Goal: Task Accomplishment & Management: Manage account settings

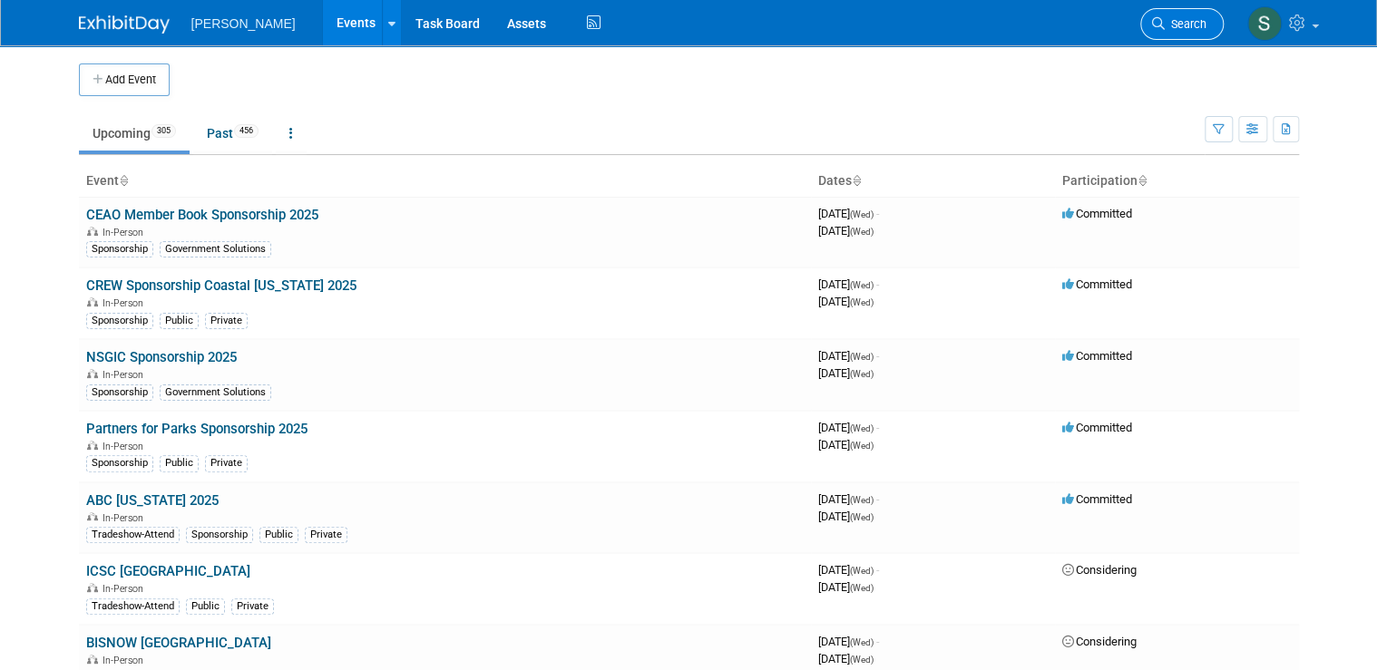
click at [1216, 22] on link "Search" at bounding box center [1181, 24] width 83 height 32
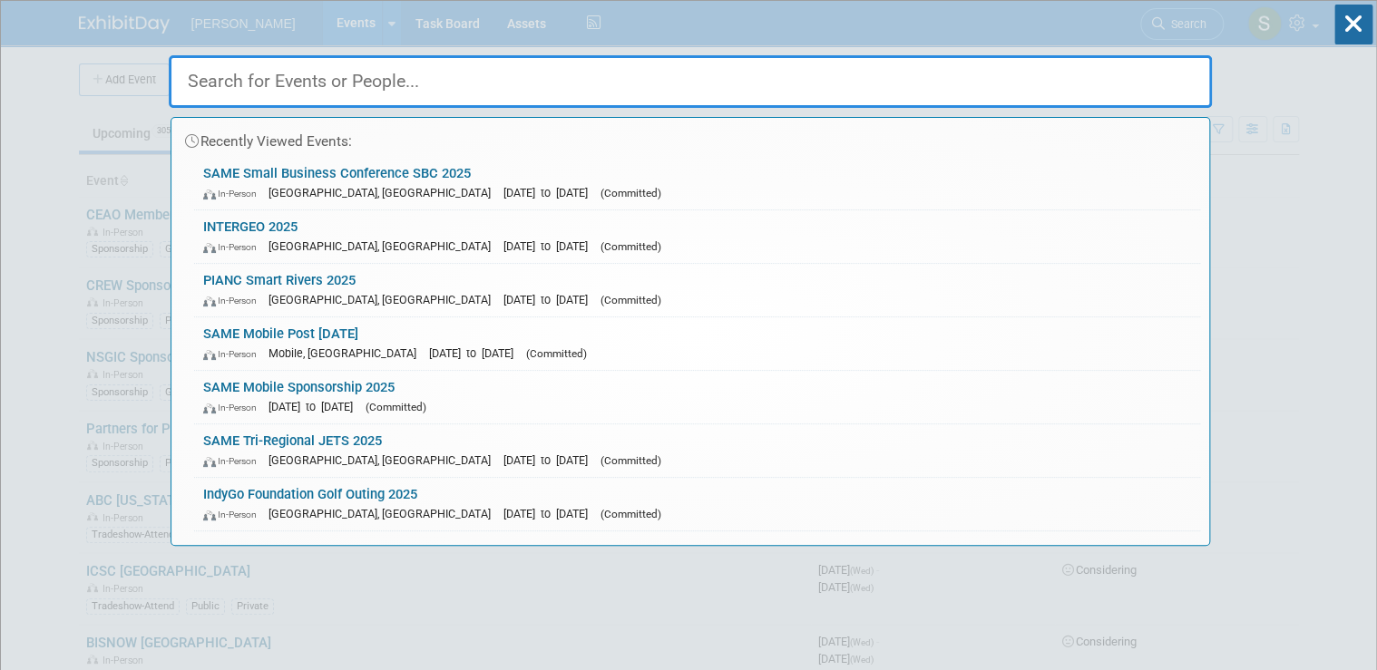
type input "e"
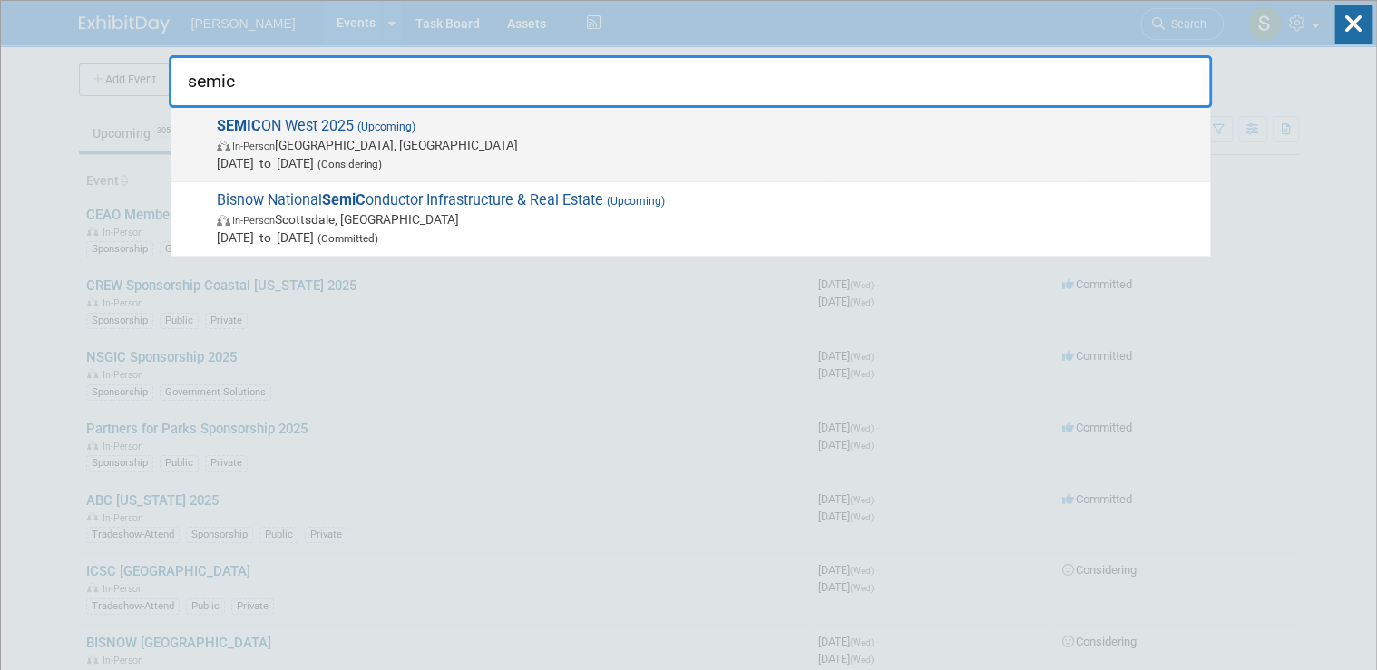
type input "semic"
click at [382, 160] on span "(Considering)" at bounding box center [348, 164] width 68 height 13
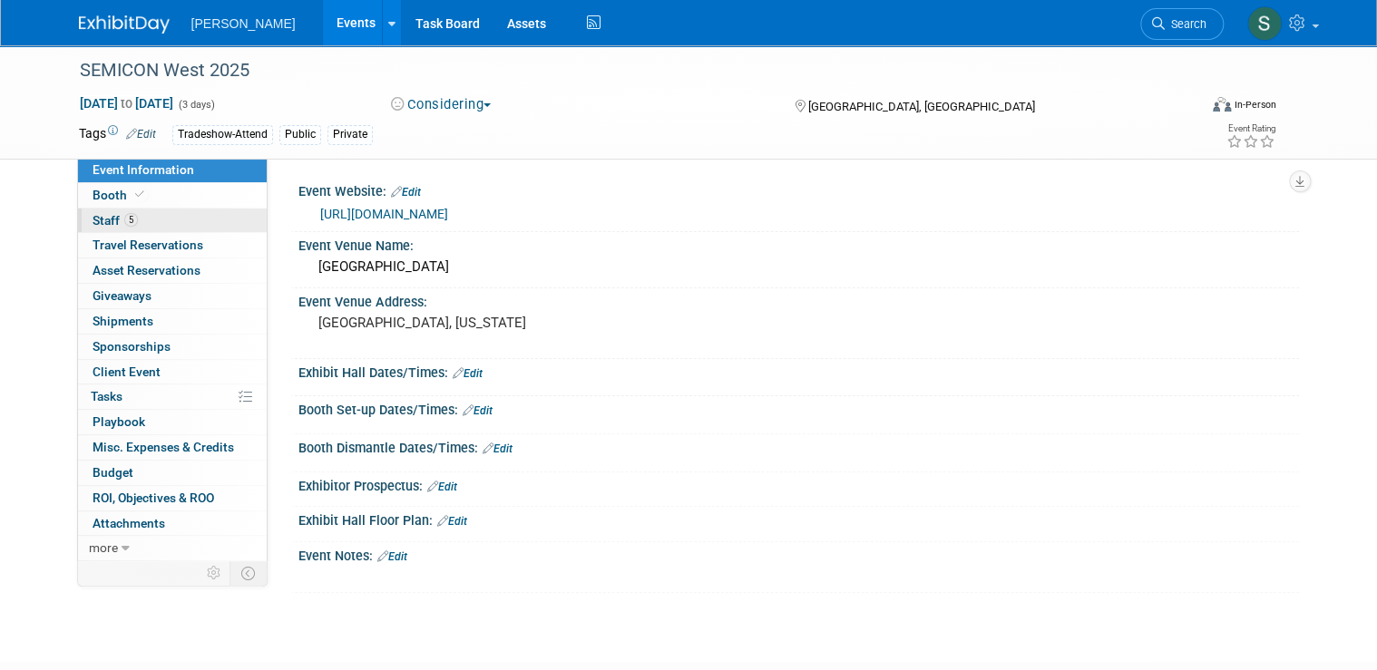
click at [93, 217] on span "Staff 5" at bounding box center [115, 220] width 45 height 15
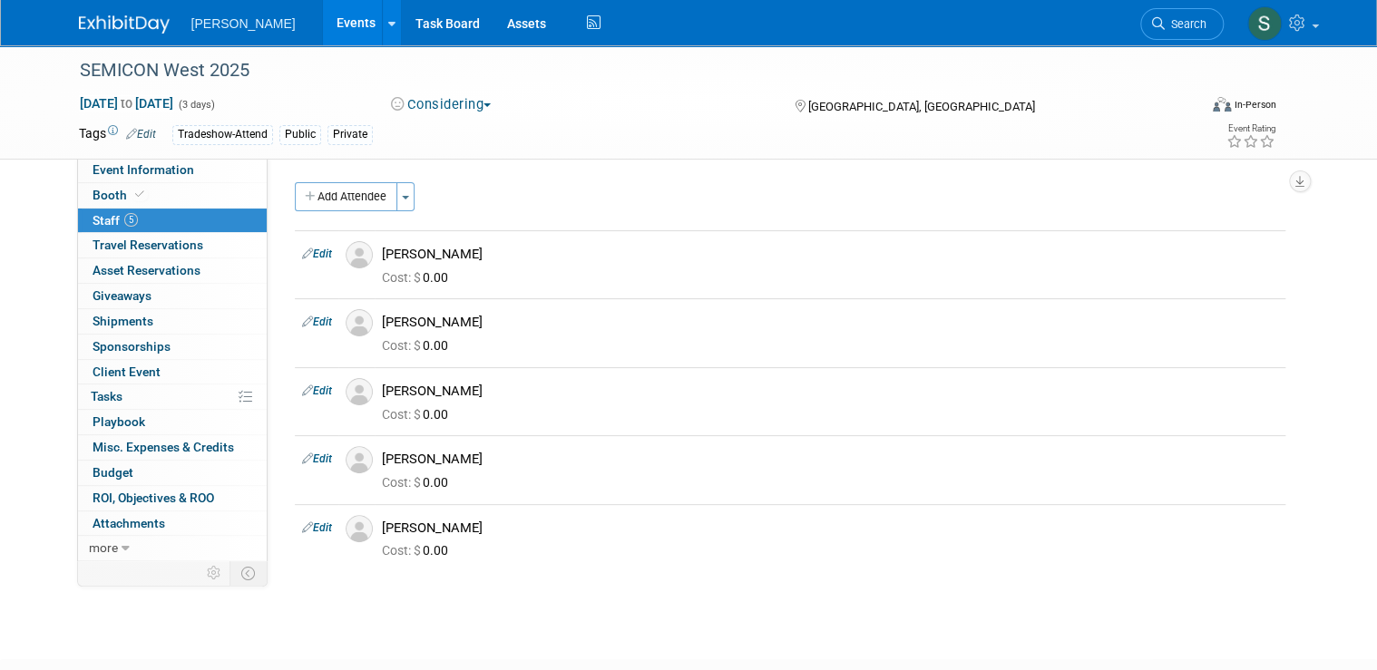
click at [312, 529] on link "Edit" at bounding box center [317, 527] width 30 height 13
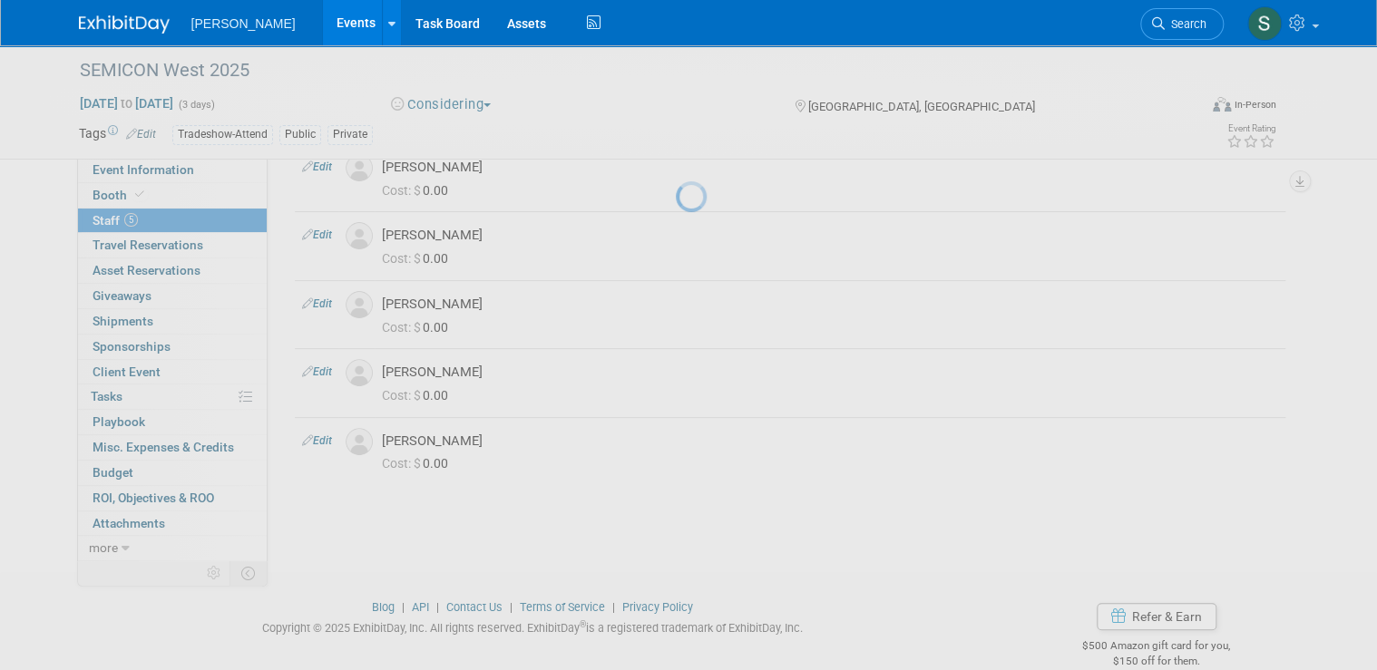
select select "2d58217f-32f7-4bd8-8182-d8bfec1ca10a"
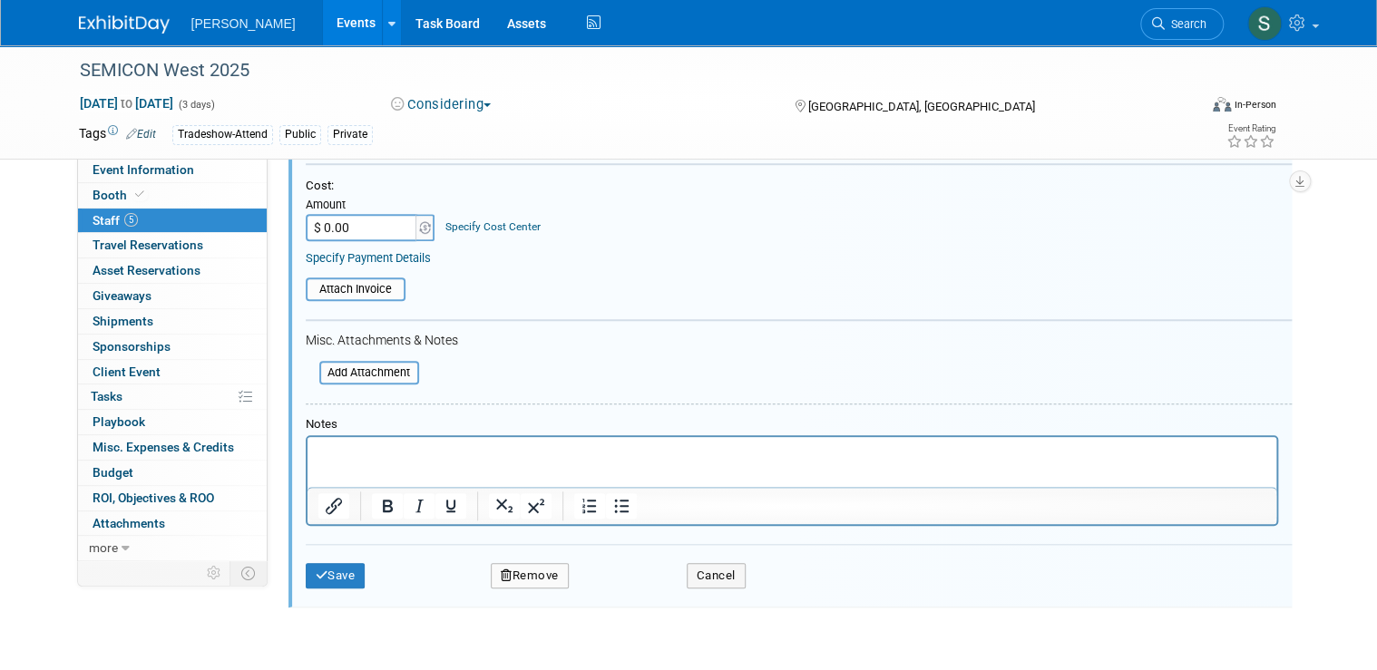
scroll to position [588, 0]
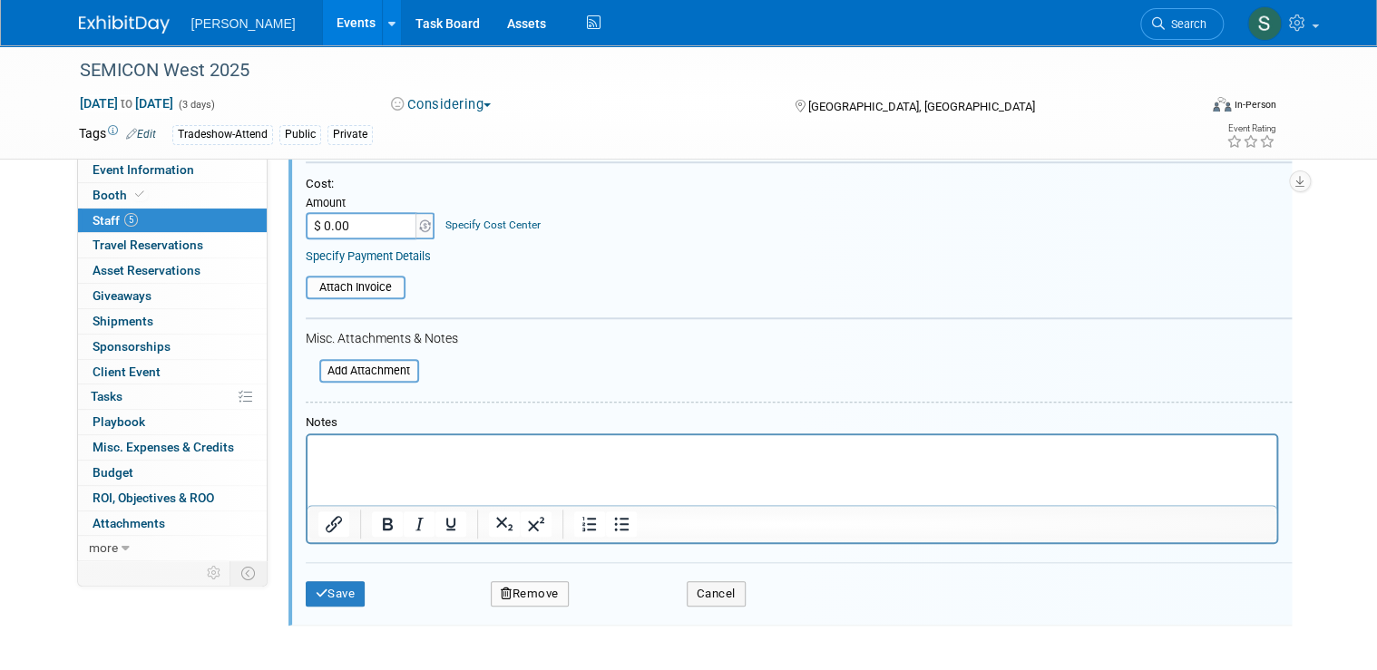
drag, startPoint x: 522, startPoint y: 588, endPoint x: 537, endPoint y: 581, distance: 15.8
click at [522, 588] on button "Remove" at bounding box center [530, 593] width 78 height 25
click at [630, 597] on link "Yes" at bounding box center [628, 603] width 53 height 29
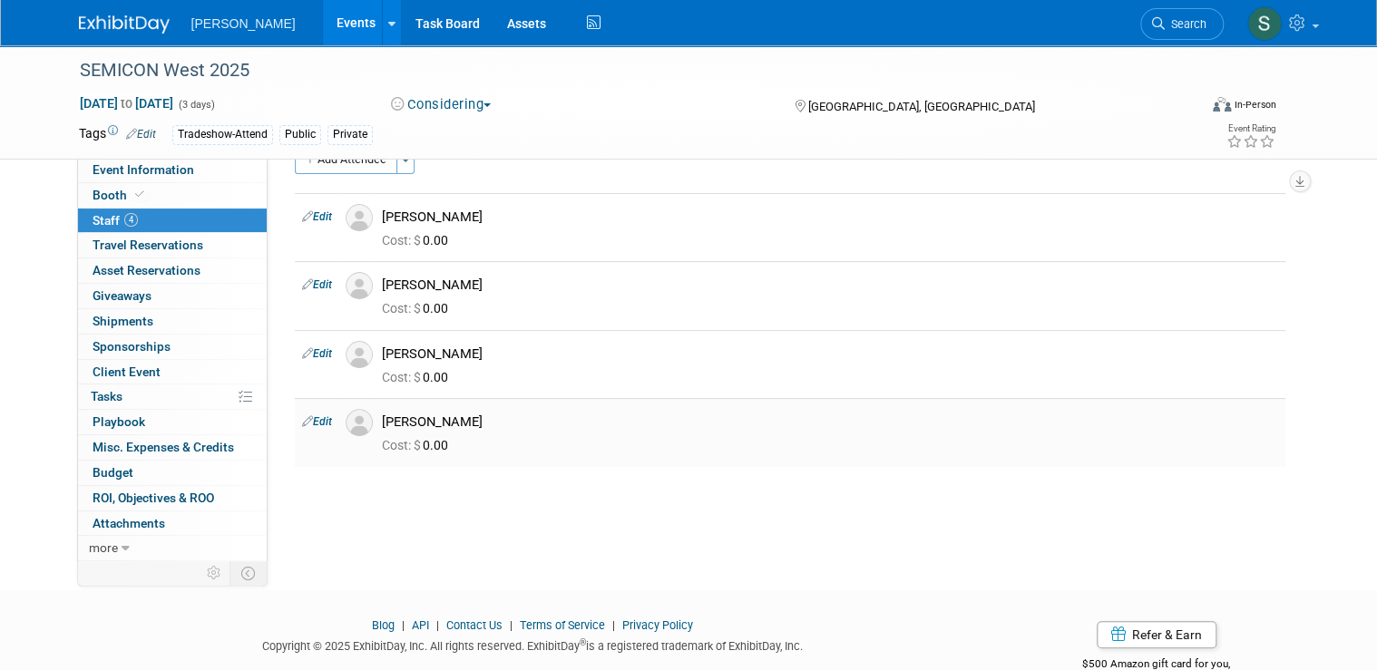
scroll to position [11, 0]
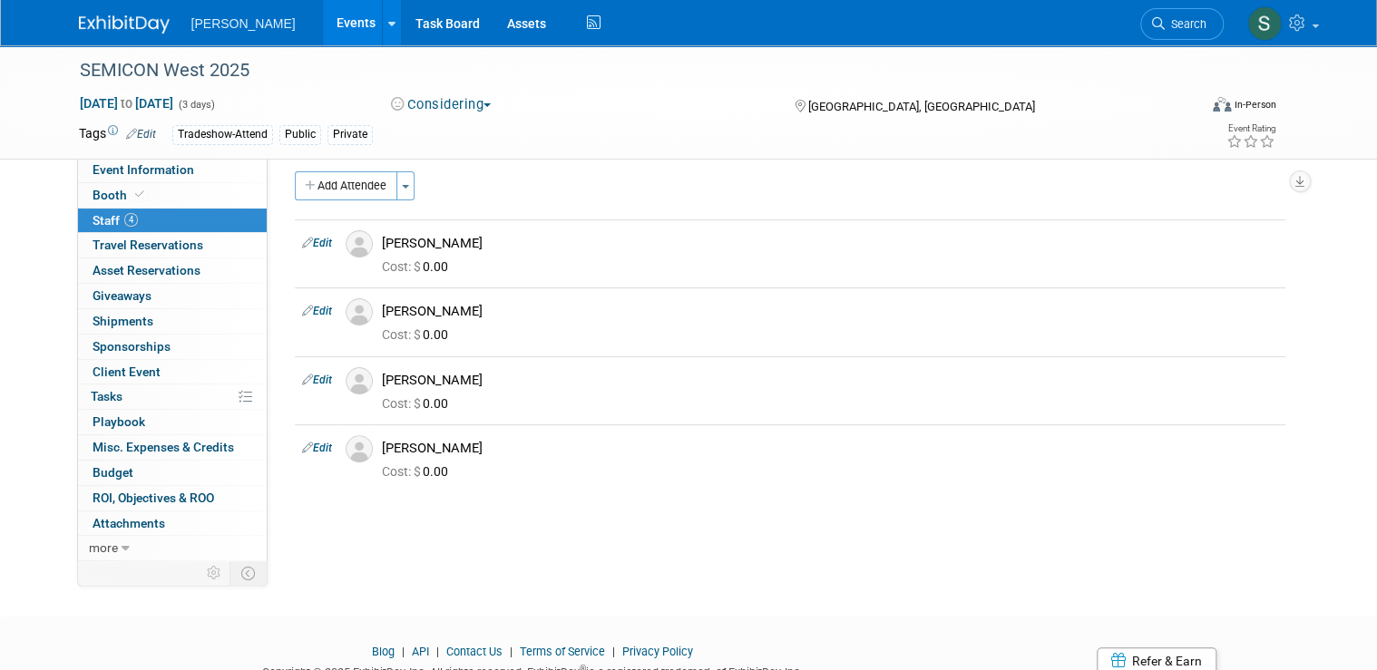
click at [303, 240] on link "Edit" at bounding box center [317, 243] width 30 height 13
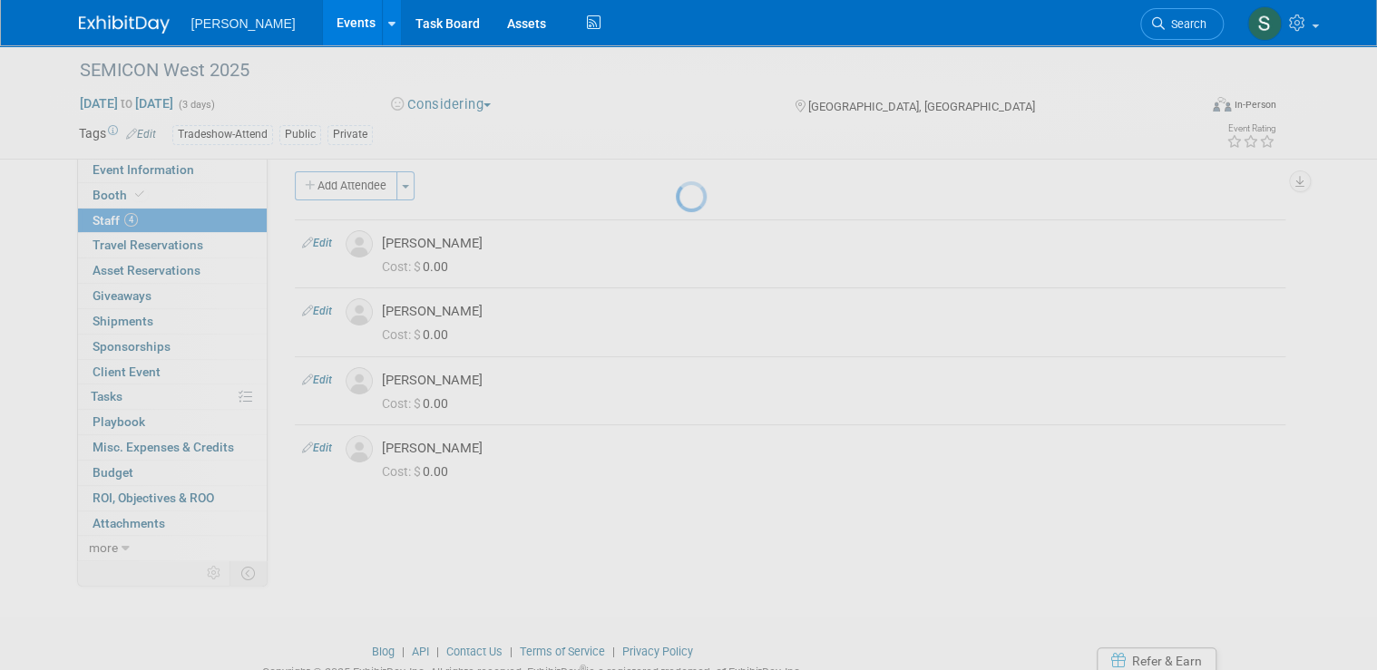
select select "41985b35-df4e-4811-8e28-e32b0287df66"
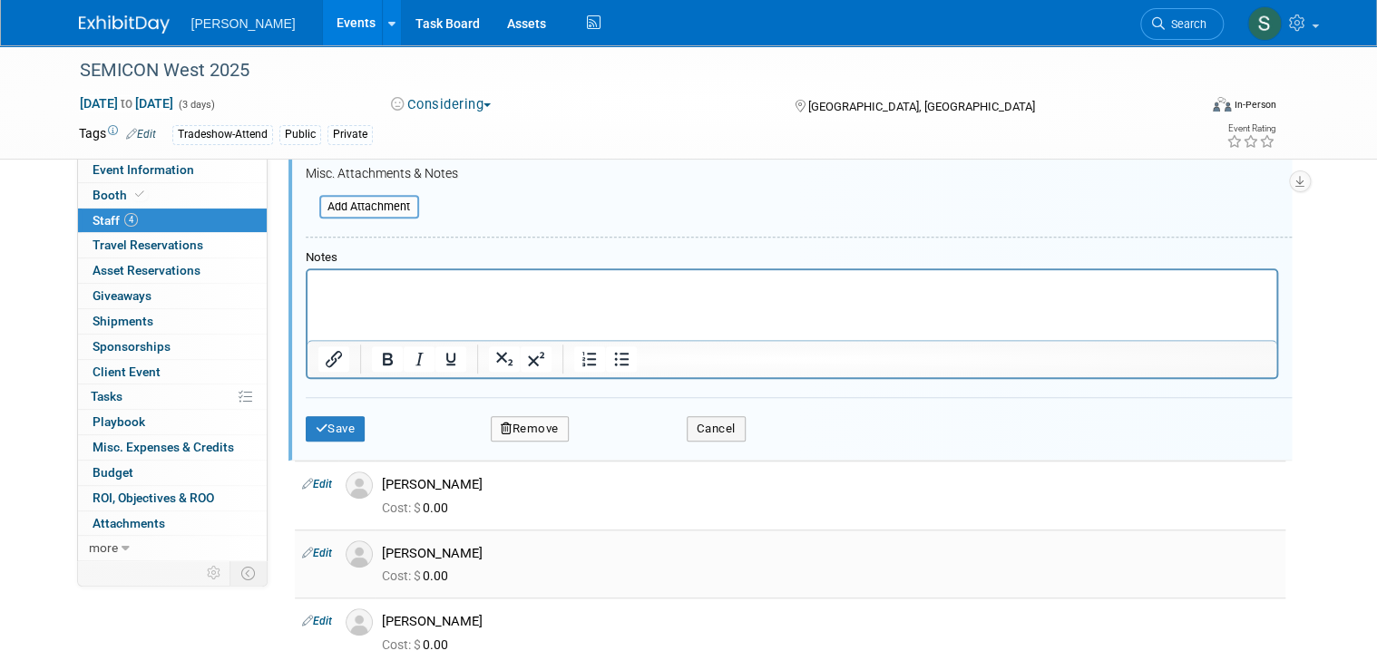
scroll to position [533, 0]
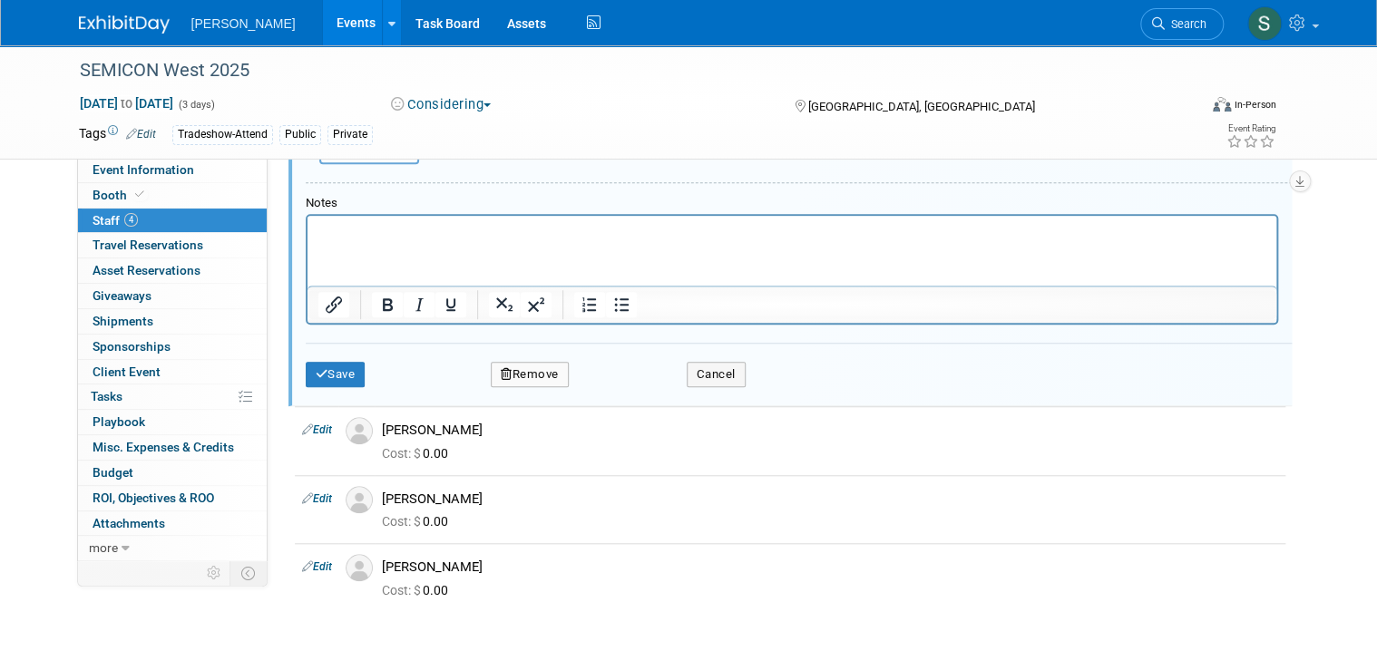
click at [531, 362] on button "Remove" at bounding box center [530, 374] width 78 height 25
click at [618, 392] on link "Yes" at bounding box center [628, 384] width 53 height 29
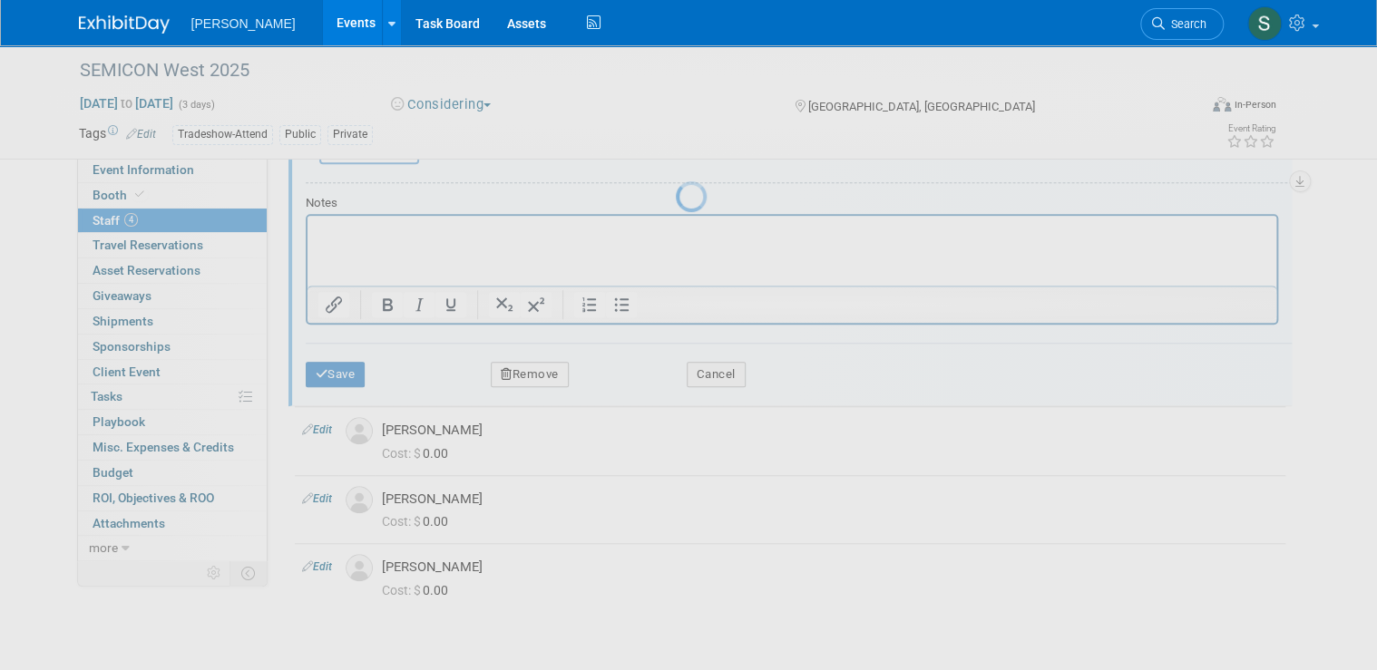
scroll to position [83, 0]
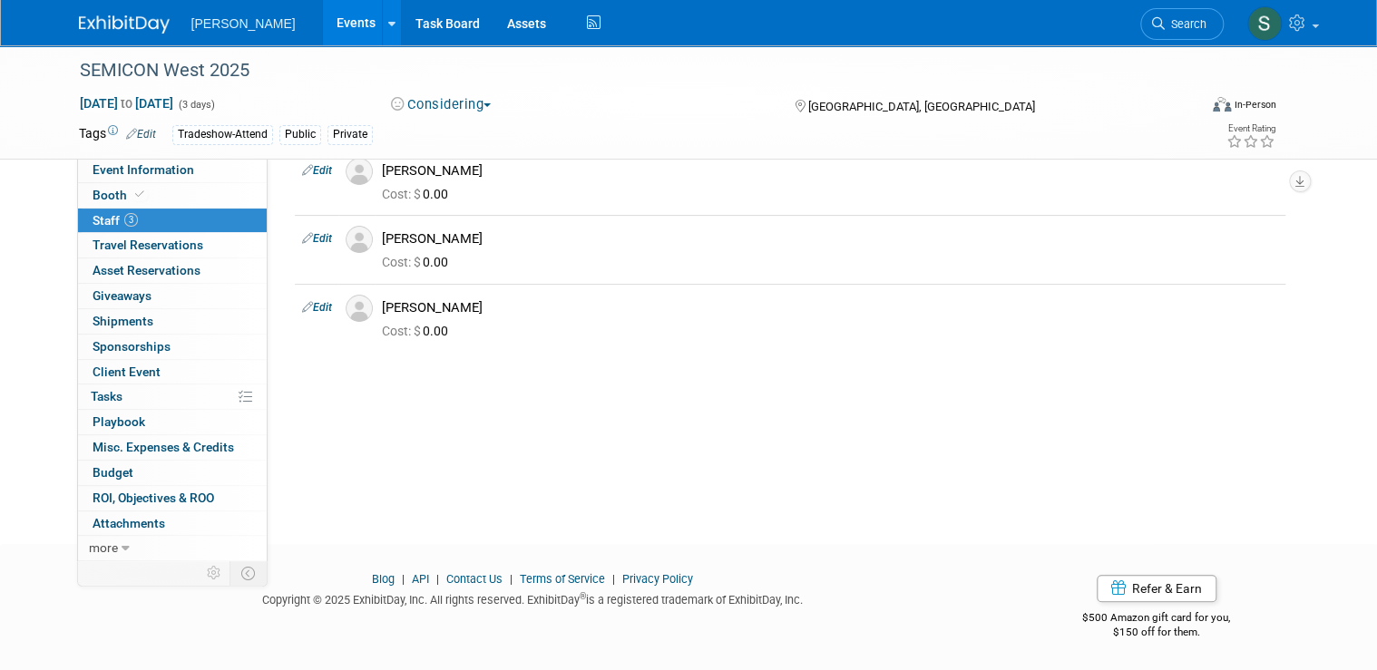
click at [435, 482] on div "SEMICON West 2025 Oct 7, 2025 to Oct 9, 2025 (3 days) Oct 7, 2025 to Oct 9, 202…" at bounding box center [688, 237] width 1377 height 550
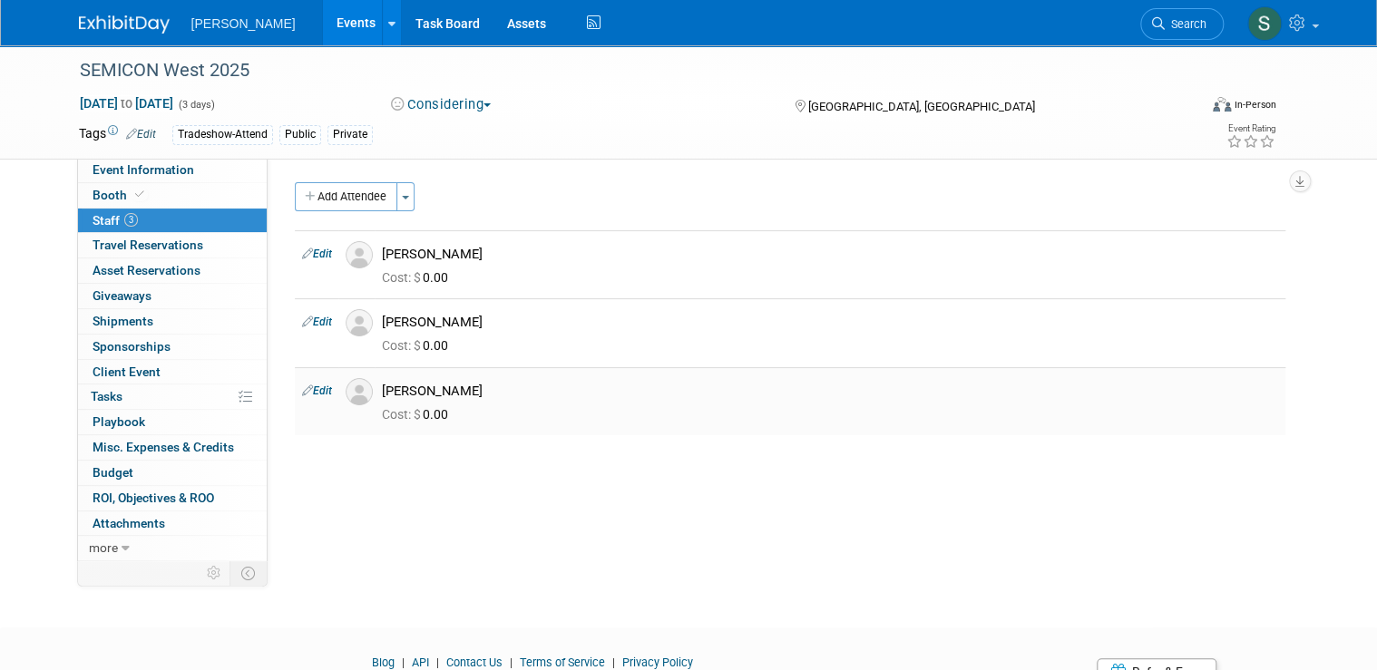
scroll to position [0, 0]
click at [317, 389] on link "Edit" at bounding box center [317, 391] width 30 height 13
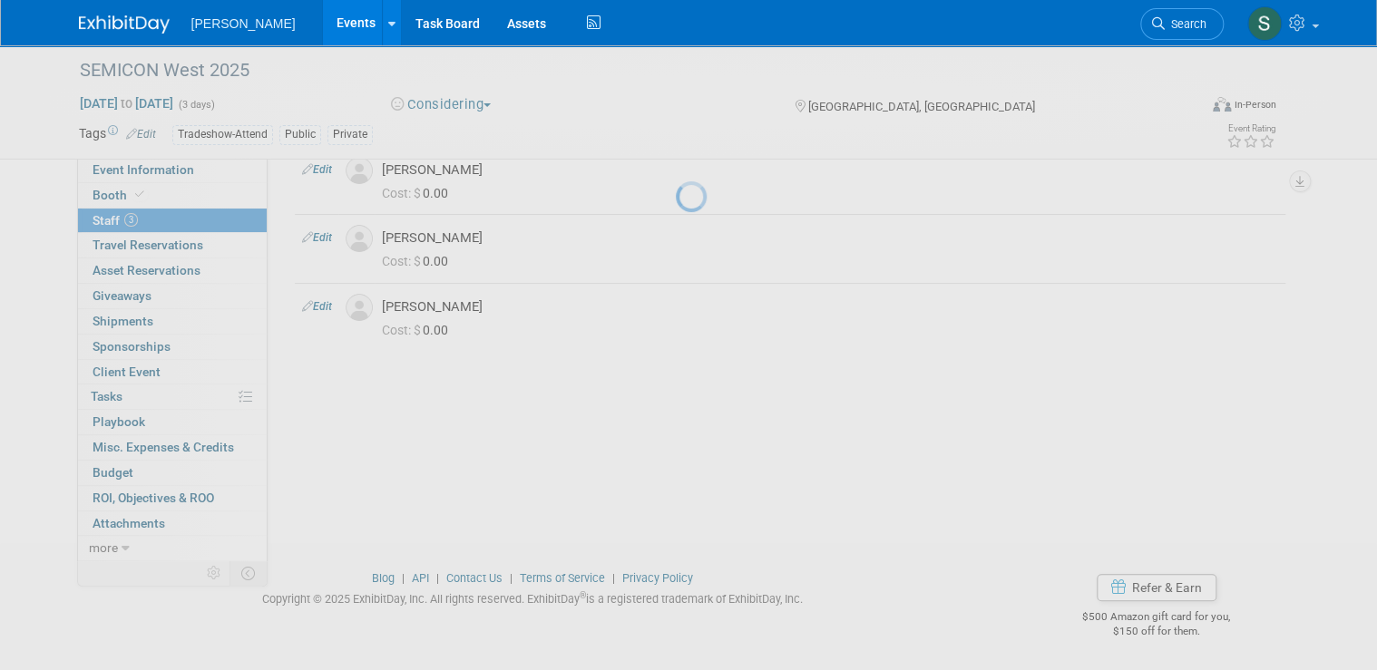
select select "4e0ad4cf-0d5a-41c3-93ec-61fb1b14ac99"
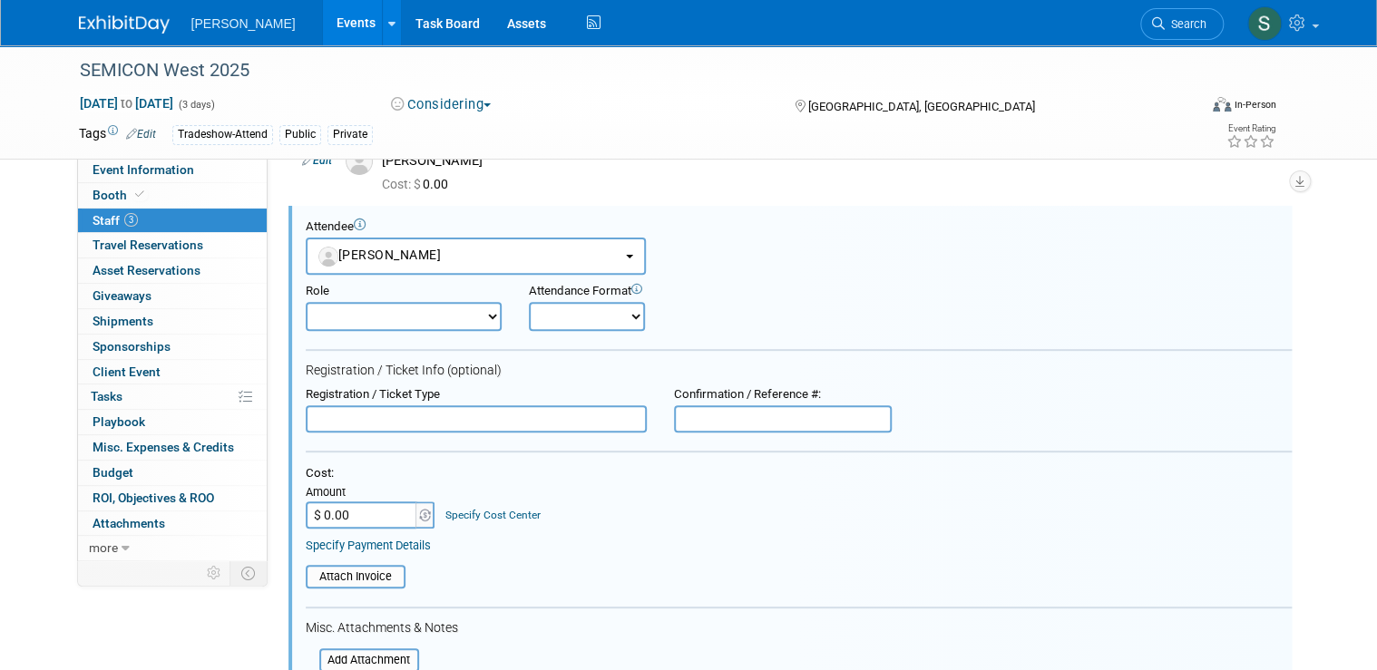
click at [470, 312] on select "Demonstrator Host Planner Presenter Sales Representative Set-up/Dismantle Crew …" at bounding box center [404, 316] width 196 height 29
select select "4"
click at [306, 302] on select "Demonstrator Host Planner Presenter Sales Representative Set-up/Dismantle Crew …" at bounding box center [404, 316] width 196 height 29
click at [606, 303] on select "Onsite Remote" at bounding box center [587, 316] width 116 height 29
select select "1"
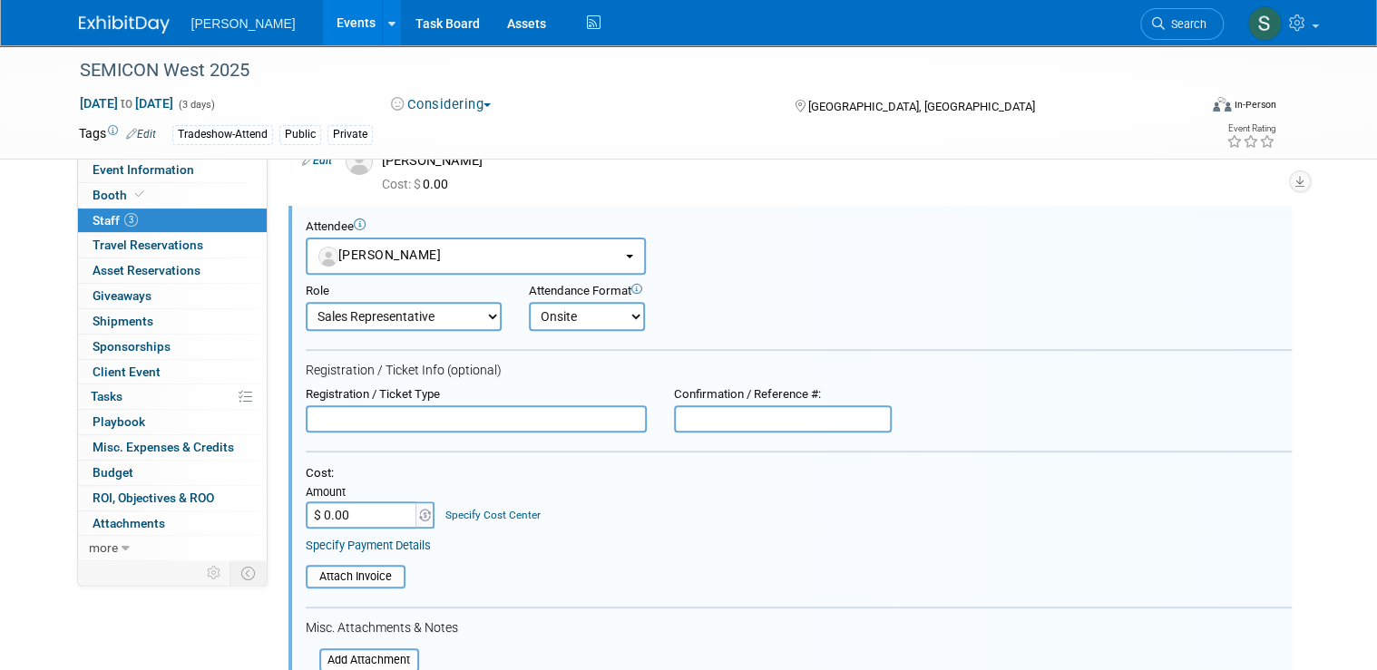
click at [529, 302] on select "Onsite Remote" at bounding box center [587, 316] width 116 height 29
click at [451, 424] on input "text" at bounding box center [476, 418] width 341 height 27
click at [420, 421] on input "text" at bounding box center [476, 418] width 341 height 27
type input "Thought Leadership Pass"
click at [686, 416] on input "text" at bounding box center [783, 418] width 218 height 27
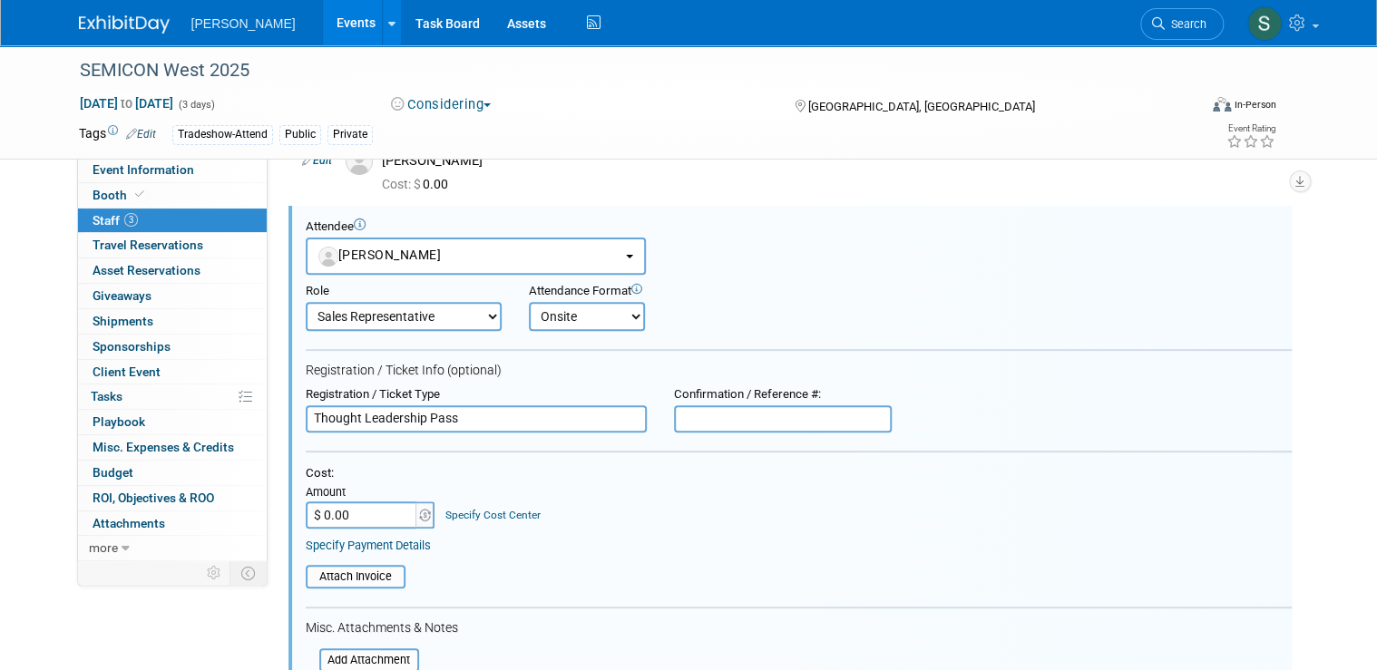
click at [377, 514] on input "$ 0.00" at bounding box center [362, 515] width 113 height 27
click at [343, 517] on input "$ 0.00" at bounding box center [362, 515] width 113 height 27
drag, startPoint x: 346, startPoint y: 514, endPoint x: 290, endPoint y: 505, distance: 57.0
click at [290, 505] on div "Attendee <img src="https://www.exhibitday.com/Images/Unassigned-User-Icon.png" …" at bounding box center [789, 550] width 1003 height 689
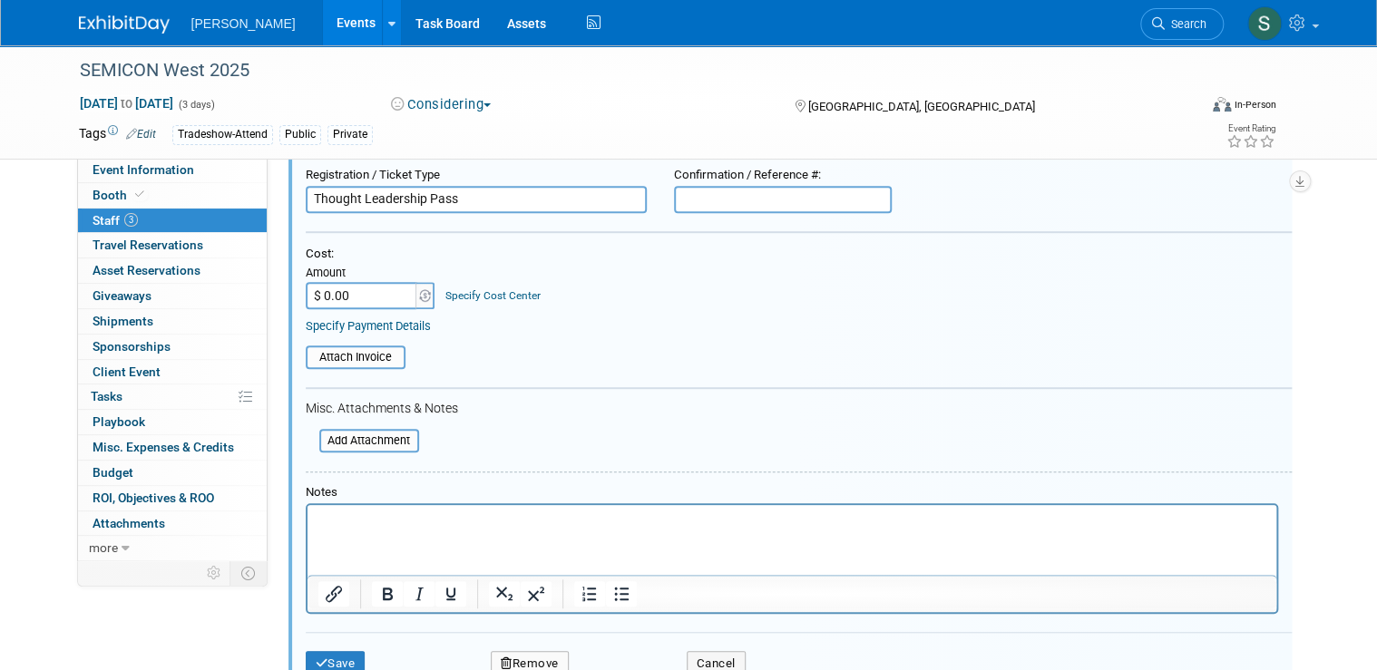
scroll to position [452, 0]
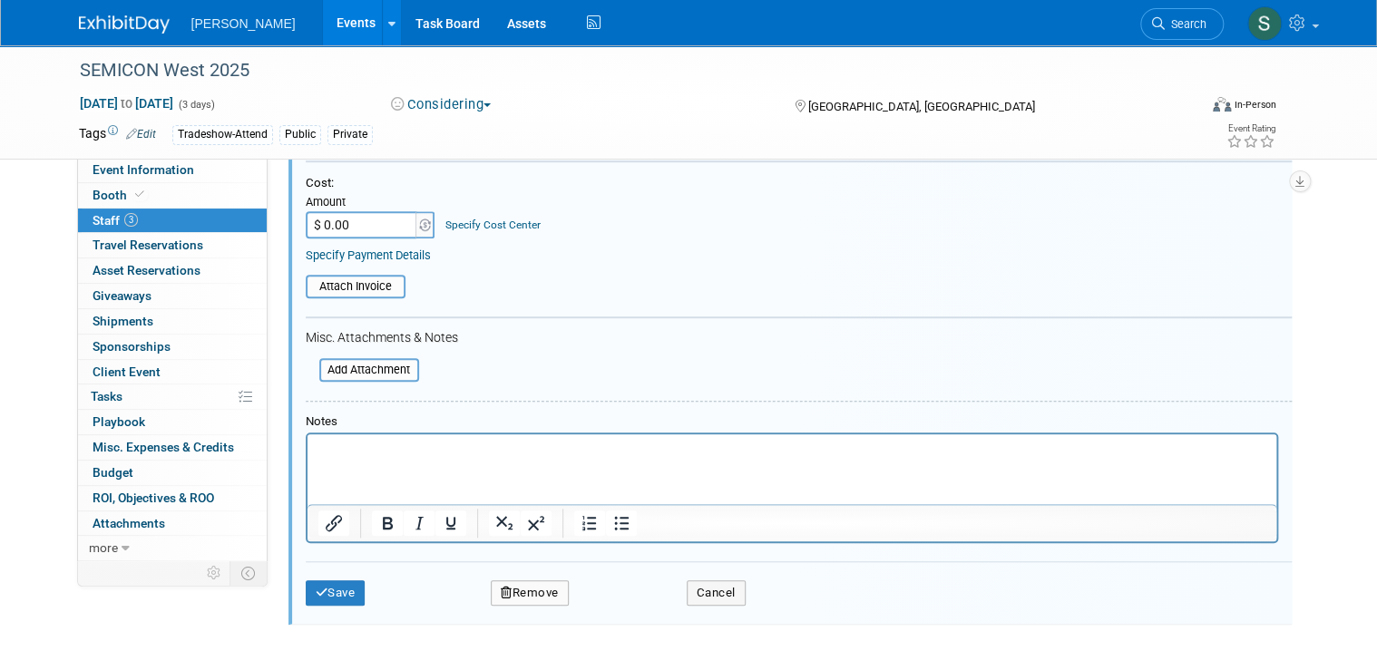
click at [445, 460] on html at bounding box center [791, 446] width 969 height 25
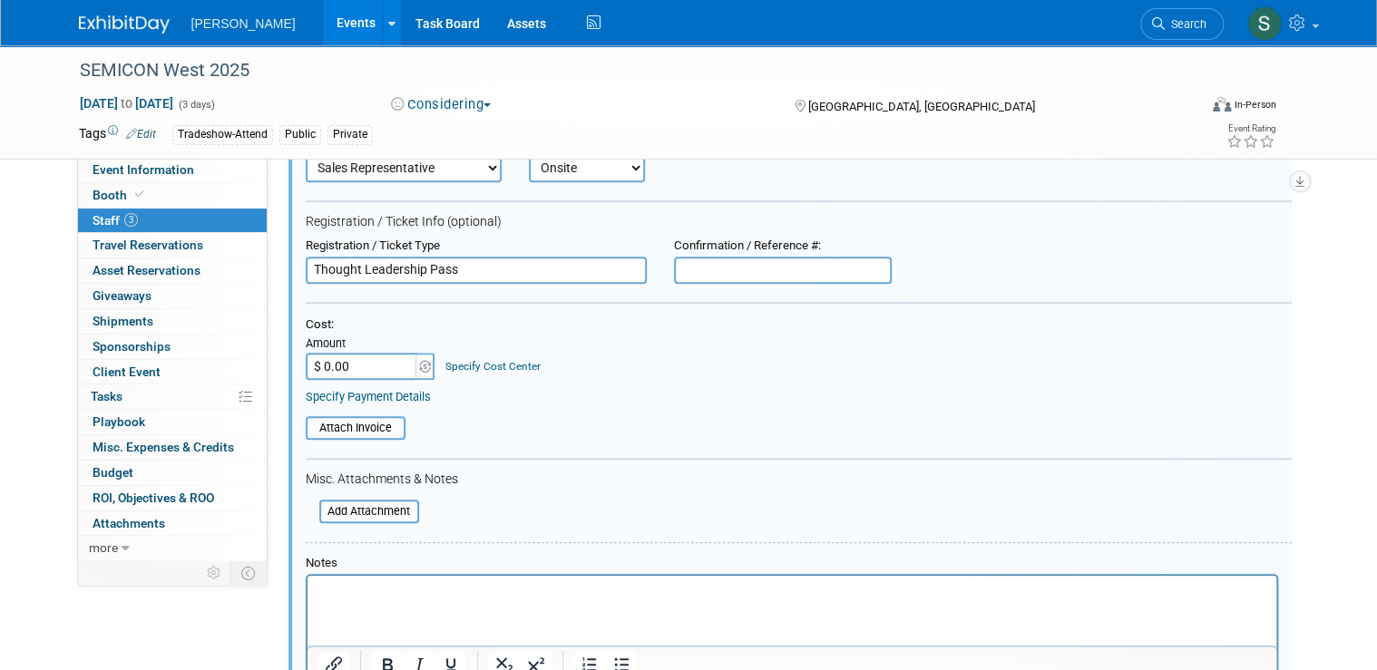
scroll to position [307, 0]
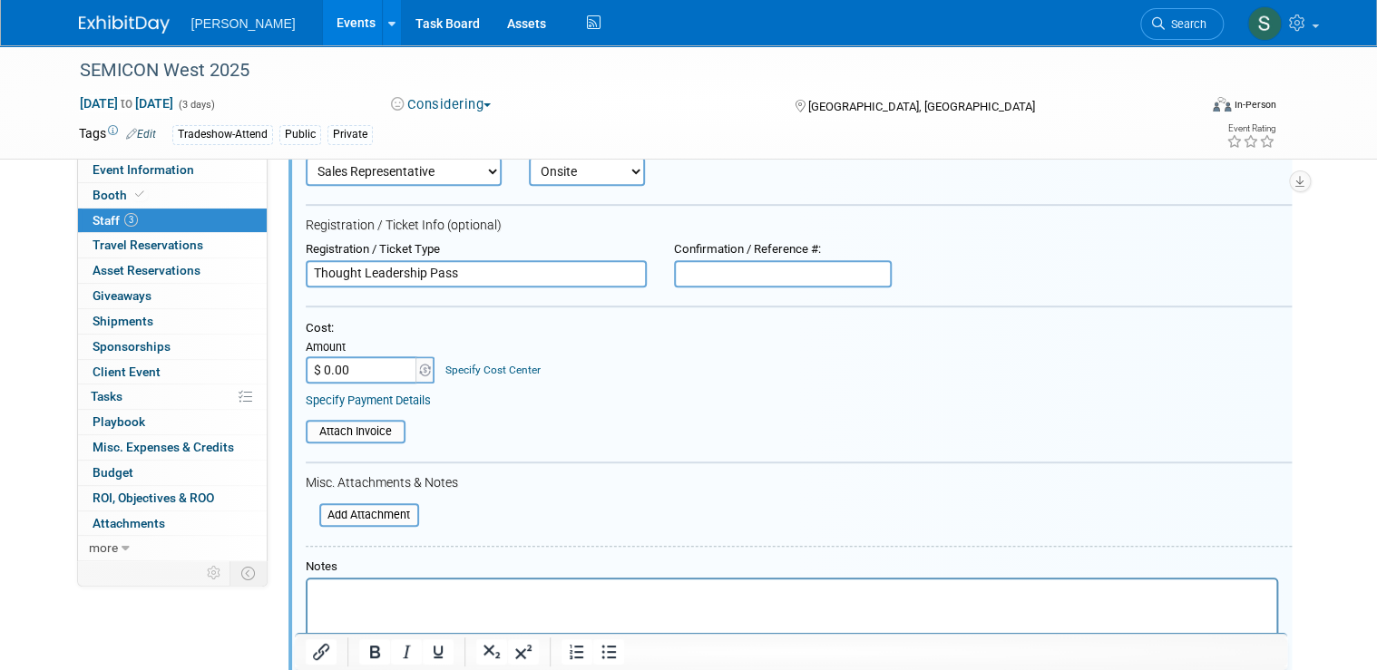
click at [355, 603] on p "Rich Text Area. Press ALT-0 for help." at bounding box center [791, 596] width 948 height 18
click at [456, 598] on p "Rich Text Area. Press ALT-0 for help." at bounding box center [791, 596] width 948 height 18
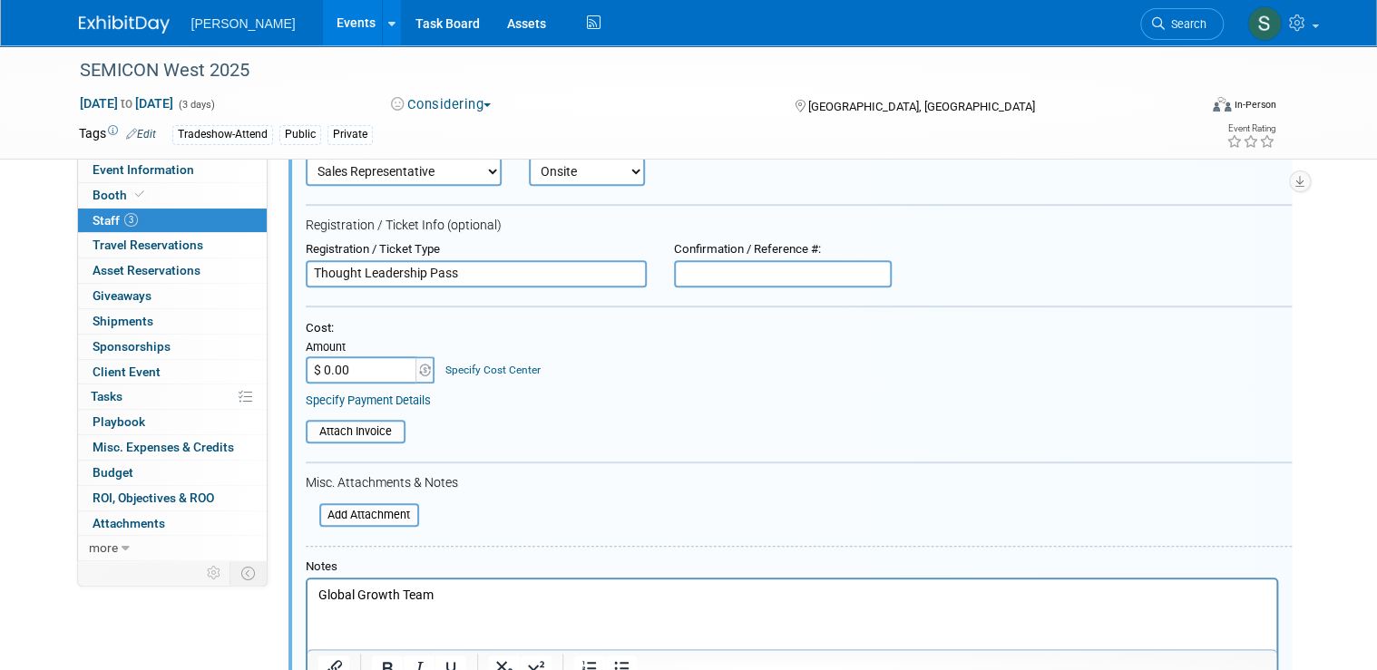
scroll to position [524, 0]
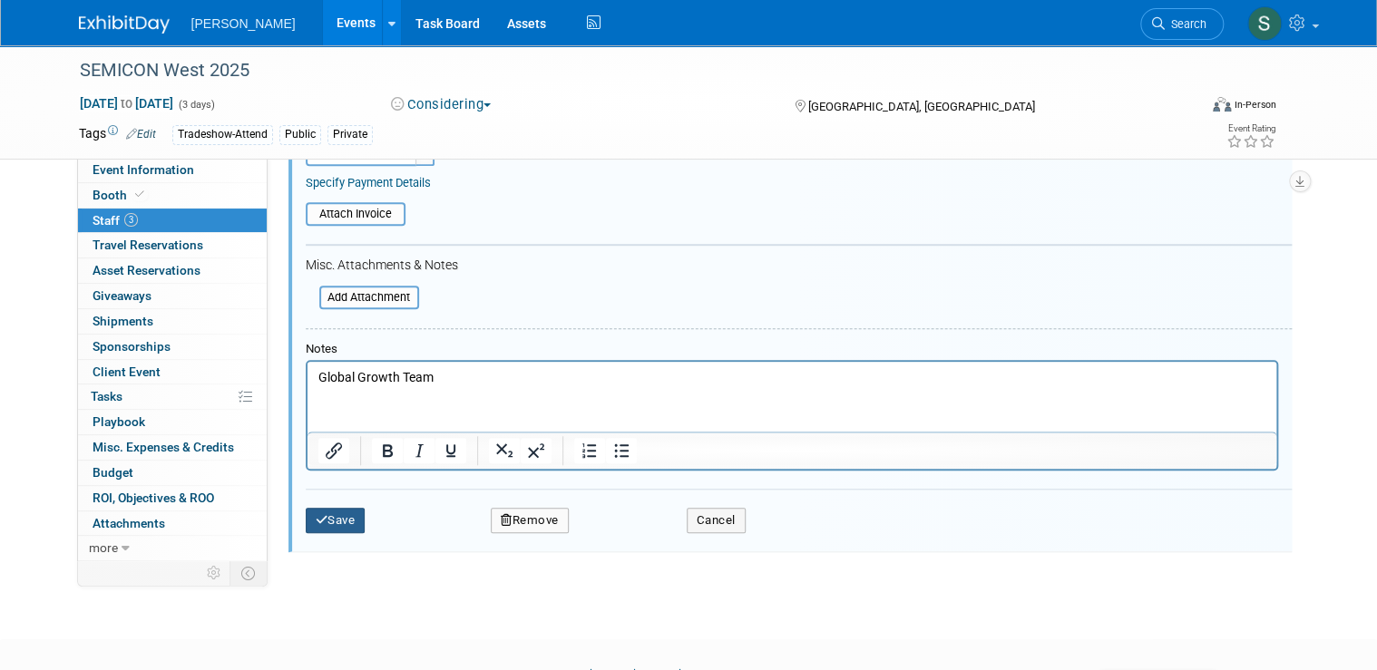
click at [316, 515] on icon "submit" at bounding box center [322, 520] width 13 height 12
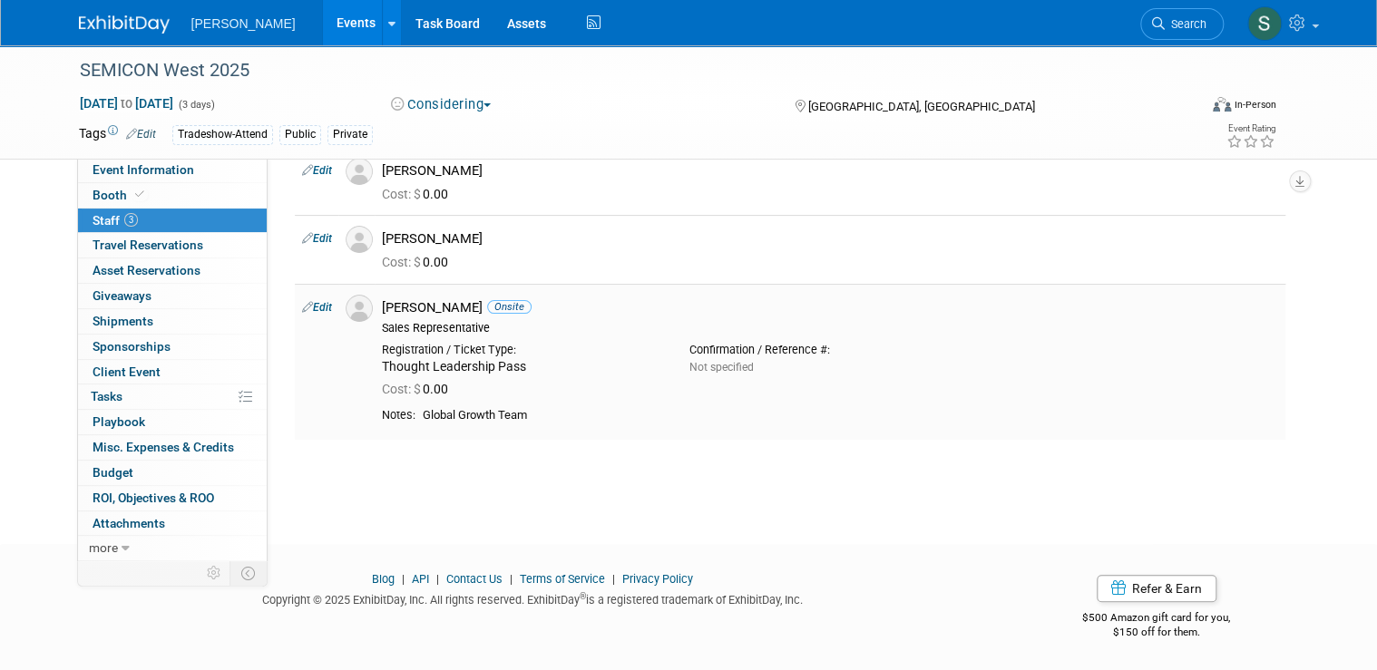
scroll to position [11, 0]
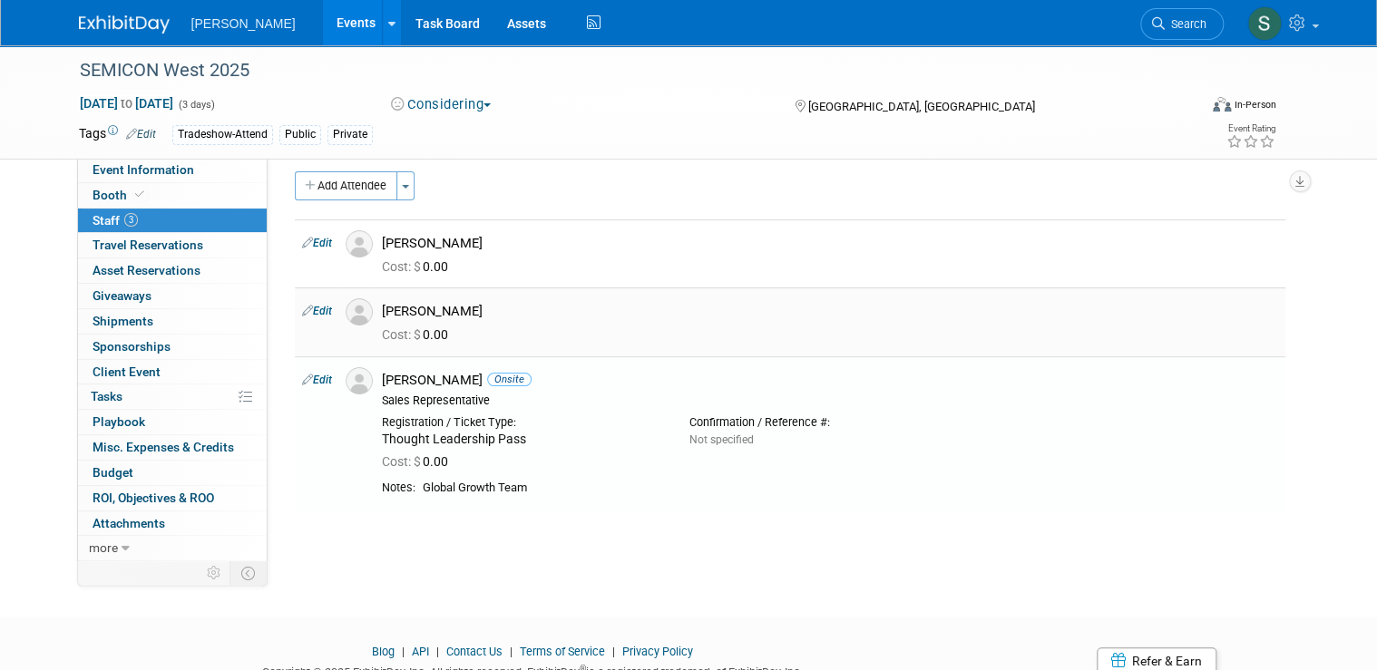
click at [311, 307] on link "Edit" at bounding box center [317, 311] width 30 height 13
select select "9deac321-6470-49c7-bd3f-b295c470502a"
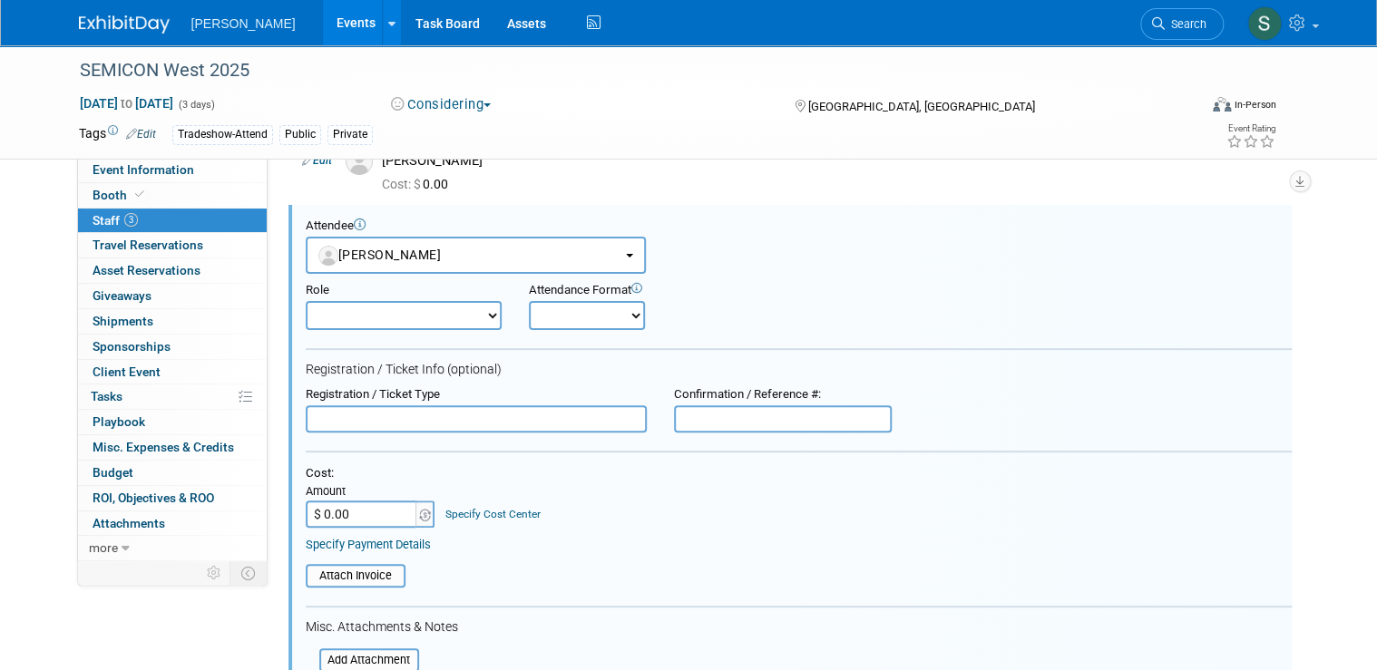
scroll to position [0, 0]
click at [414, 313] on select "Demonstrator Host Planner Presenter Sales Representative Set-up/Dismantle Crew …" at bounding box center [404, 315] width 196 height 29
select select "4"
click at [306, 301] on select "Demonstrator Host Planner Presenter Sales Representative Set-up/Dismantle Crew …" at bounding box center [404, 315] width 196 height 29
click at [566, 324] on select "Onsite Remote" at bounding box center [587, 315] width 116 height 29
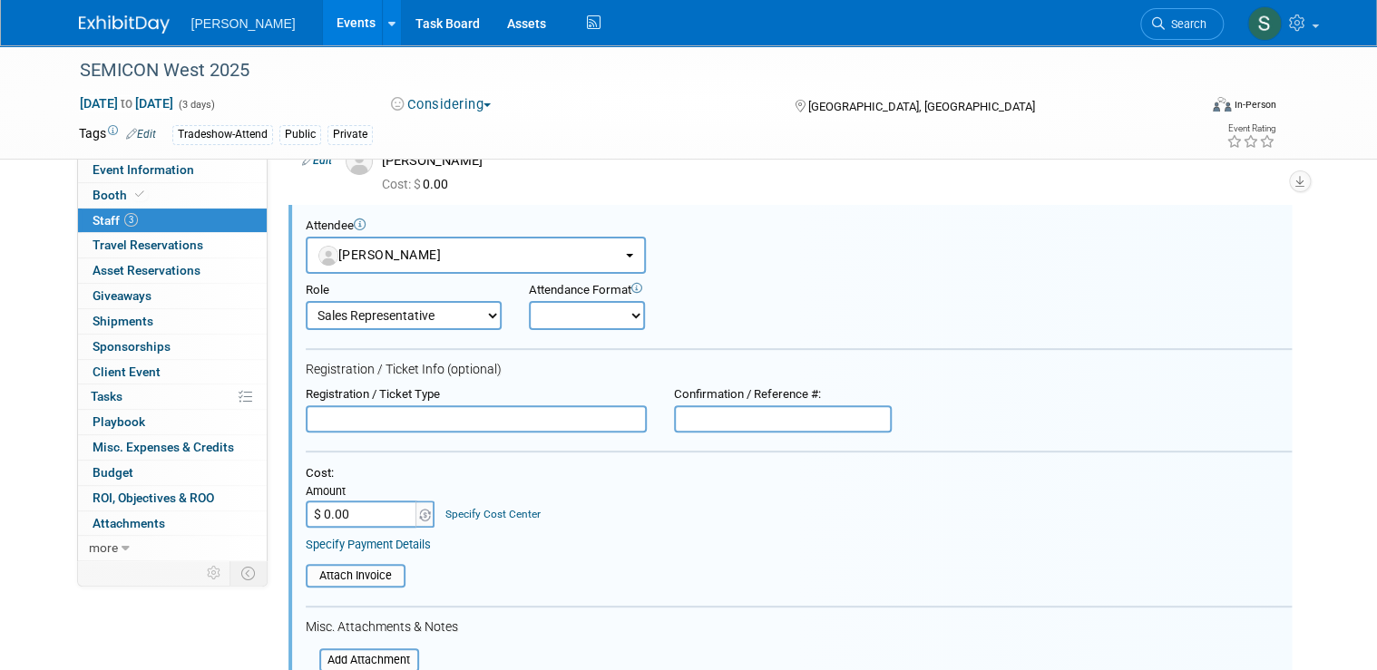
select select "1"
click at [529, 301] on select "Onsite Remote" at bounding box center [587, 315] width 116 height 29
click at [455, 417] on input "text" at bounding box center [476, 418] width 341 height 27
click at [354, 428] on input "text" at bounding box center [476, 418] width 341 height 27
type input "T"
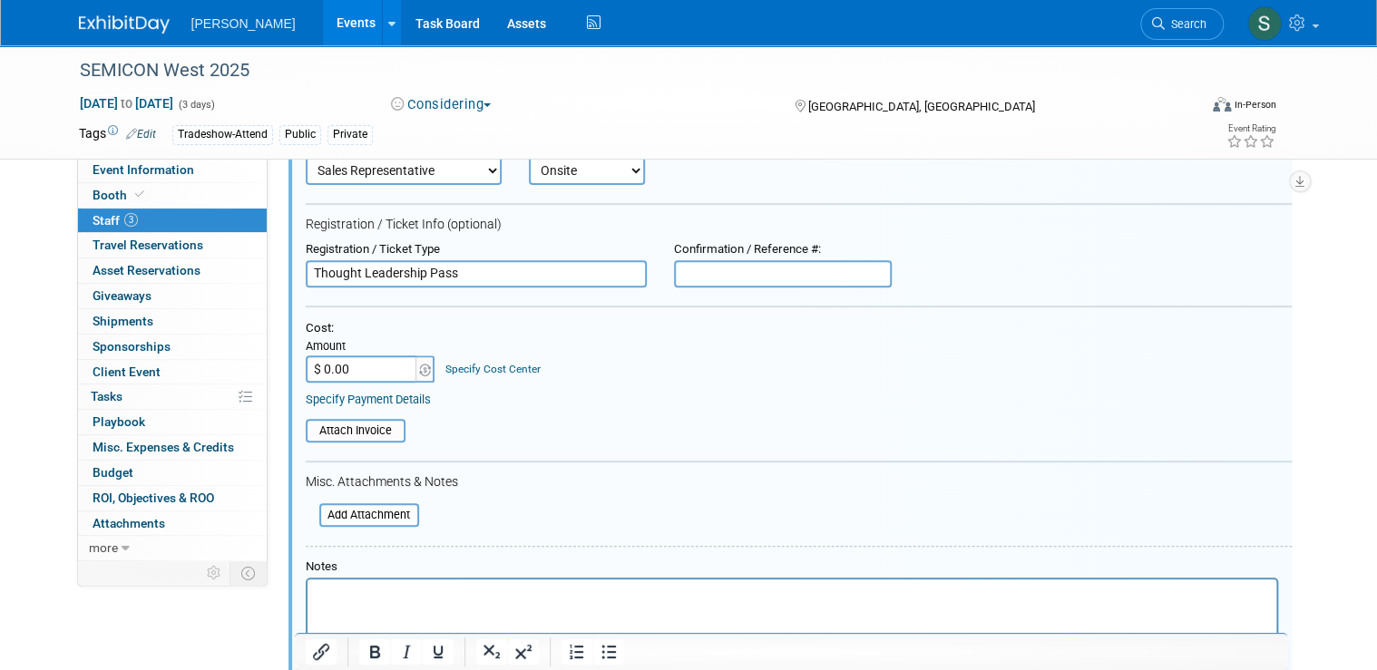
scroll to position [456, 0]
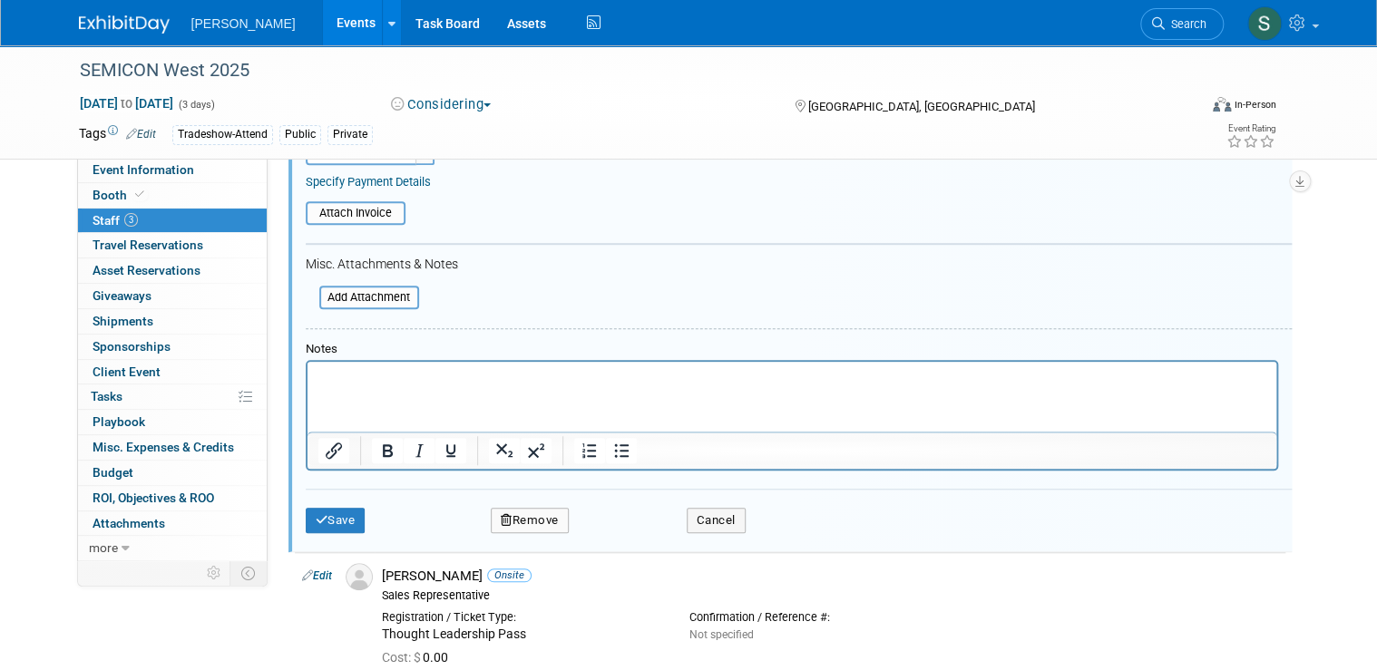
type input "Thought Leadership Pass"
click at [456, 360] on div at bounding box center [792, 415] width 972 height 111
click at [467, 376] on p "Rich Text Area. Press ALT-0 for help." at bounding box center [791, 377] width 948 height 18
click at [453, 365] on html "Public-Private" at bounding box center [791, 373] width 969 height 25
click at [449, 385] on p "Public-Private" at bounding box center [791, 377] width 948 height 18
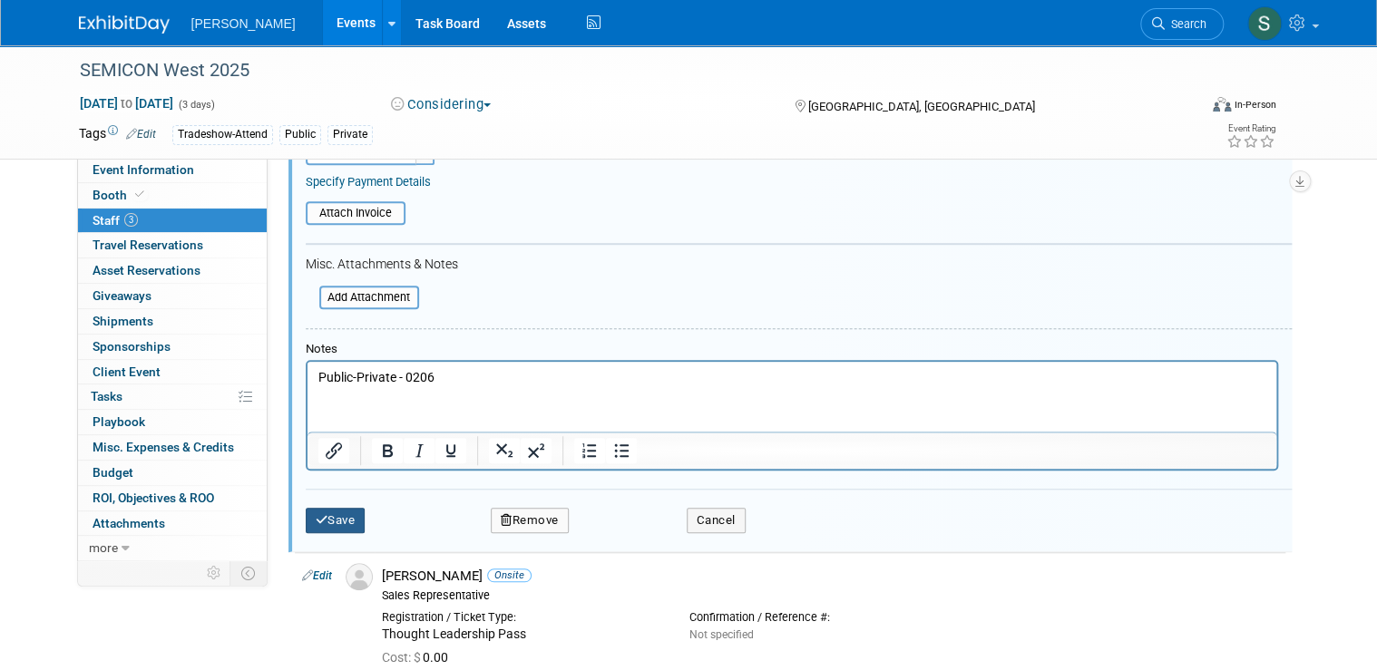
click at [340, 523] on button "Save" at bounding box center [336, 520] width 60 height 25
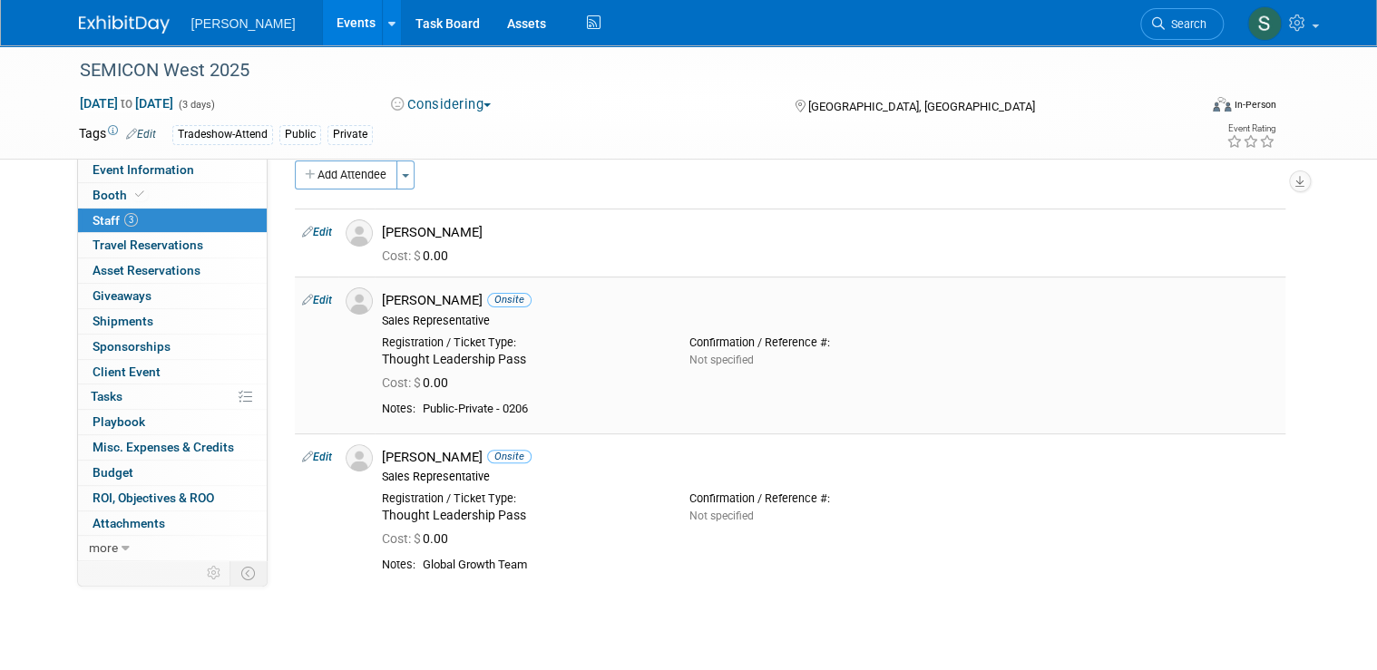
scroll to position [8, 0]
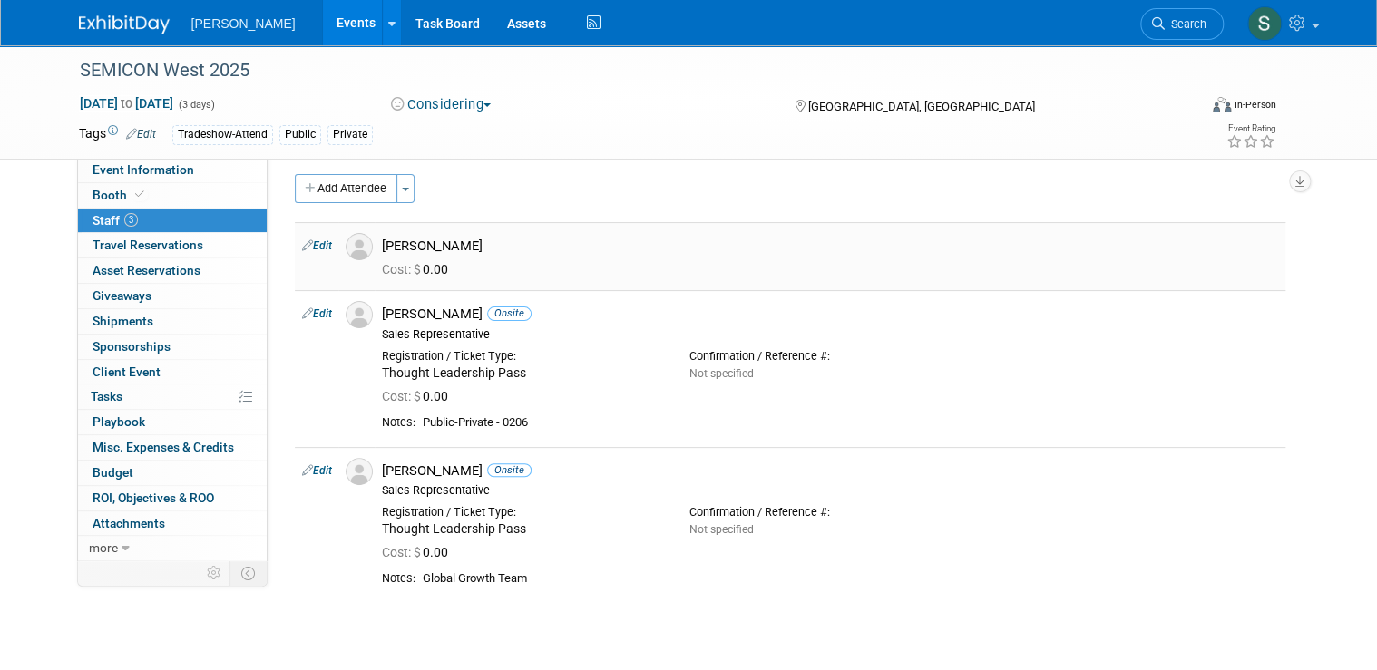
click at [306, 246] on link "Edit" at bounding box center [317, 245] width 30 height 13
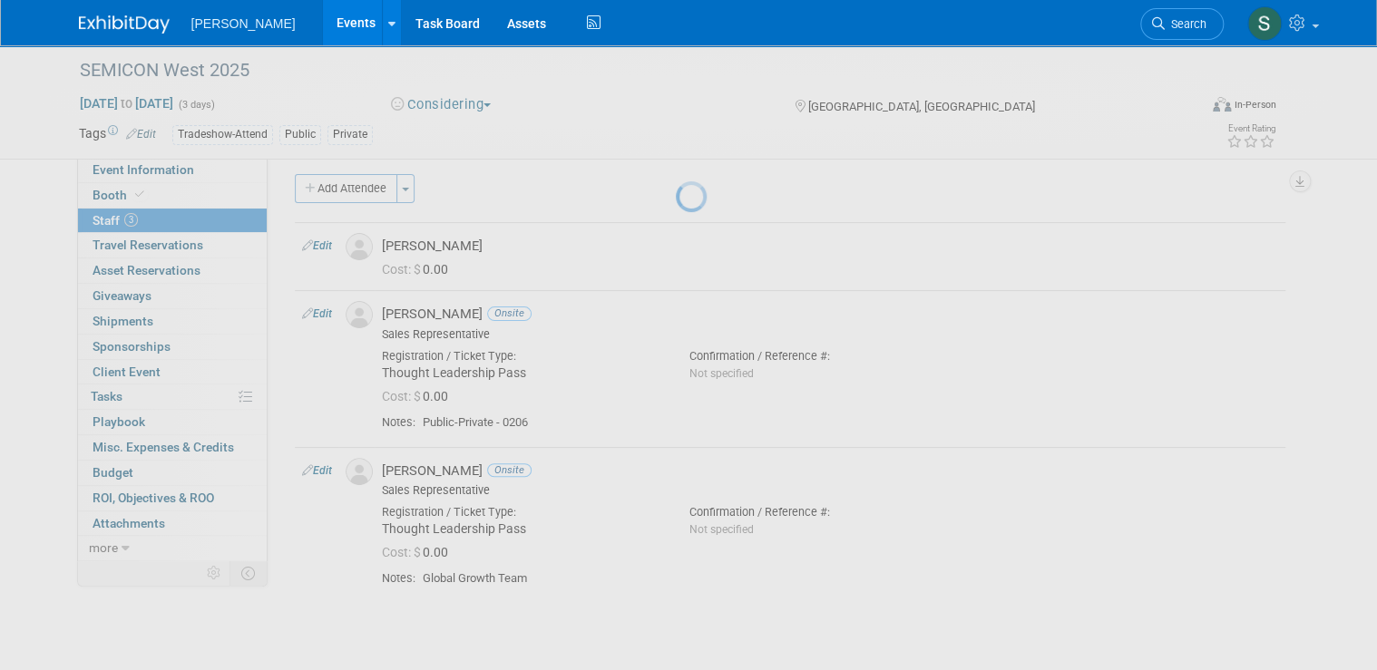
select select "58412021-1f5a-4851-bbb0-daf7290c8a69"
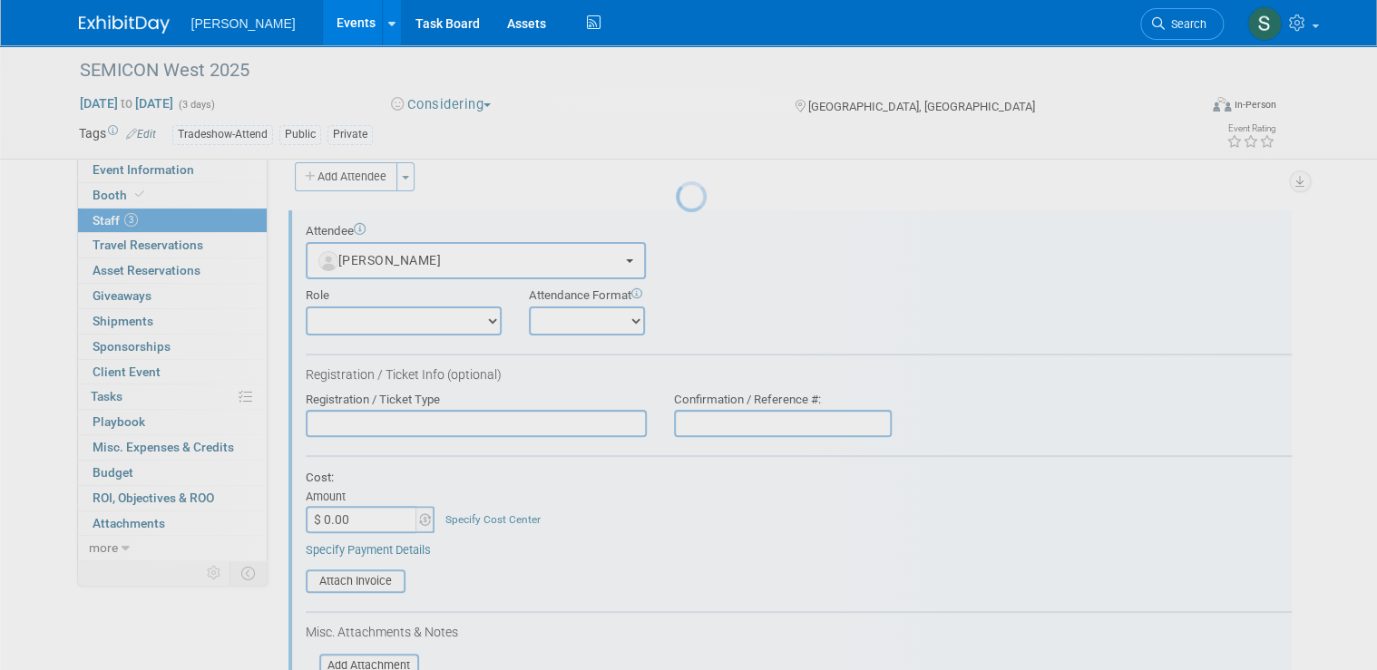
scroll to position [0, 0]
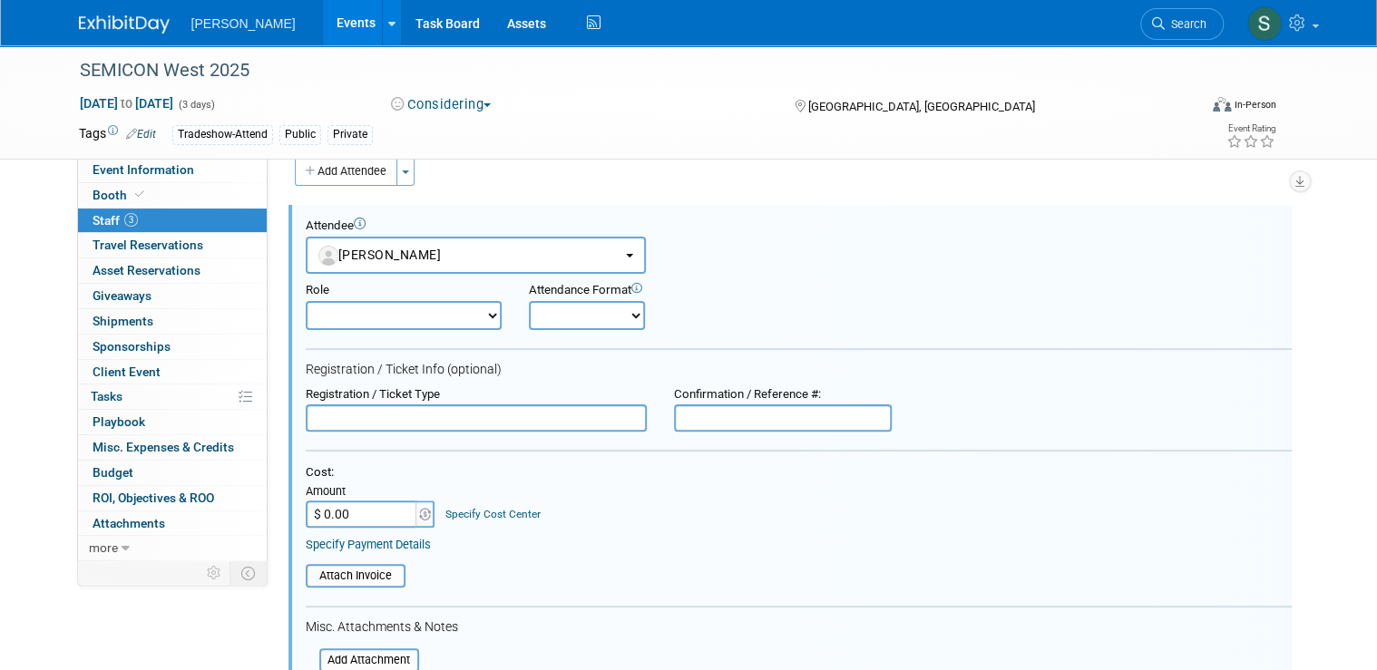
click at [389, 330] on form "Attendee <img src="https://www.exhibitday.com/Images/Unassigned-User-Icon.png" …" at bounding box center [799, 554] width 986 height 670
click at [390, 320] on select "Demonstrator Host Planner Presenter Sales Representative Set-up/Dismantle Crew …" at bounding box center [404, 315] width 196 height 29
select select "4"
click at [306, 301] on select "Demonstrator Host Planner Presenter Sales Representative Set-up/Dismantle Crew …" at bounding box center [404, 315] width 196 height 29
click at [549, 309] on select "Onsite Remote" at bounding box center [587, 315] width 116 height 29
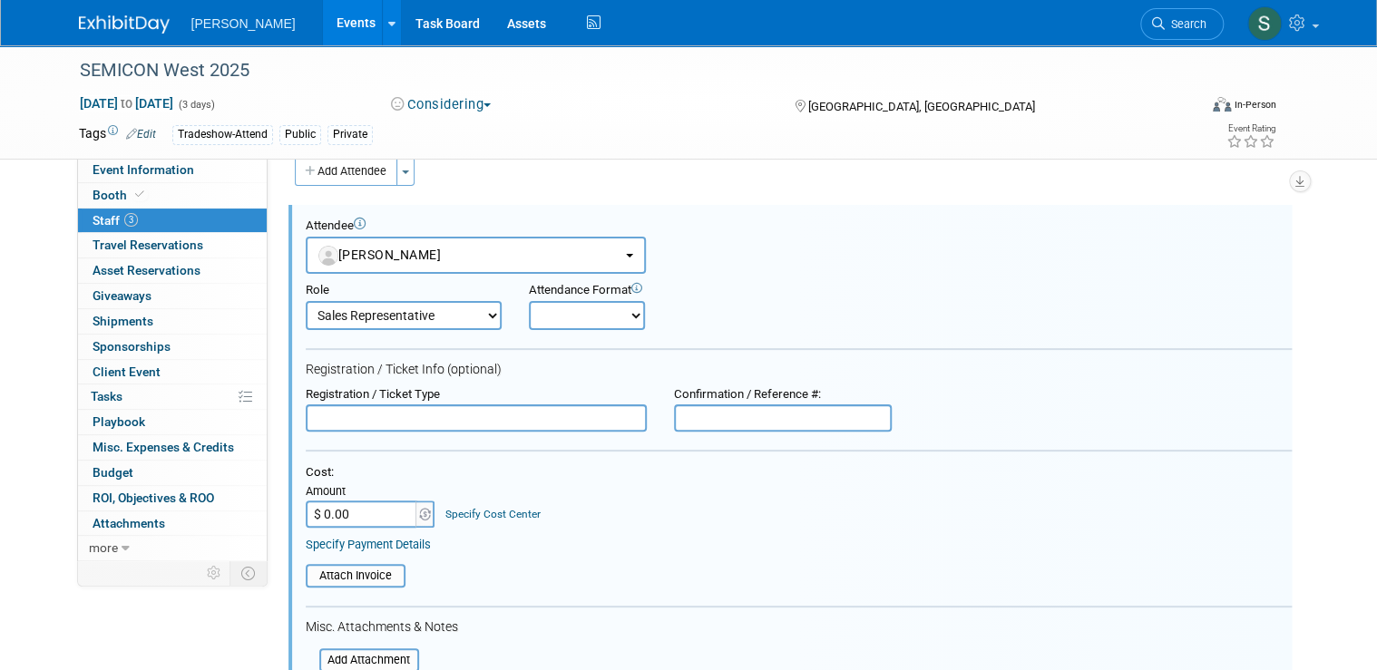
select select "1"
click at [529, 301] on select "Onsite Remote" at bounding box center [587, 315] width 116 height 29
click at [435, 417] on input "text" at bounding box center [476, 417] width 341 height 27
click at [355, 424] on input "text" at bounding box center [476, 417] width 341 height 27
paste input "Thought Leadership Pass"
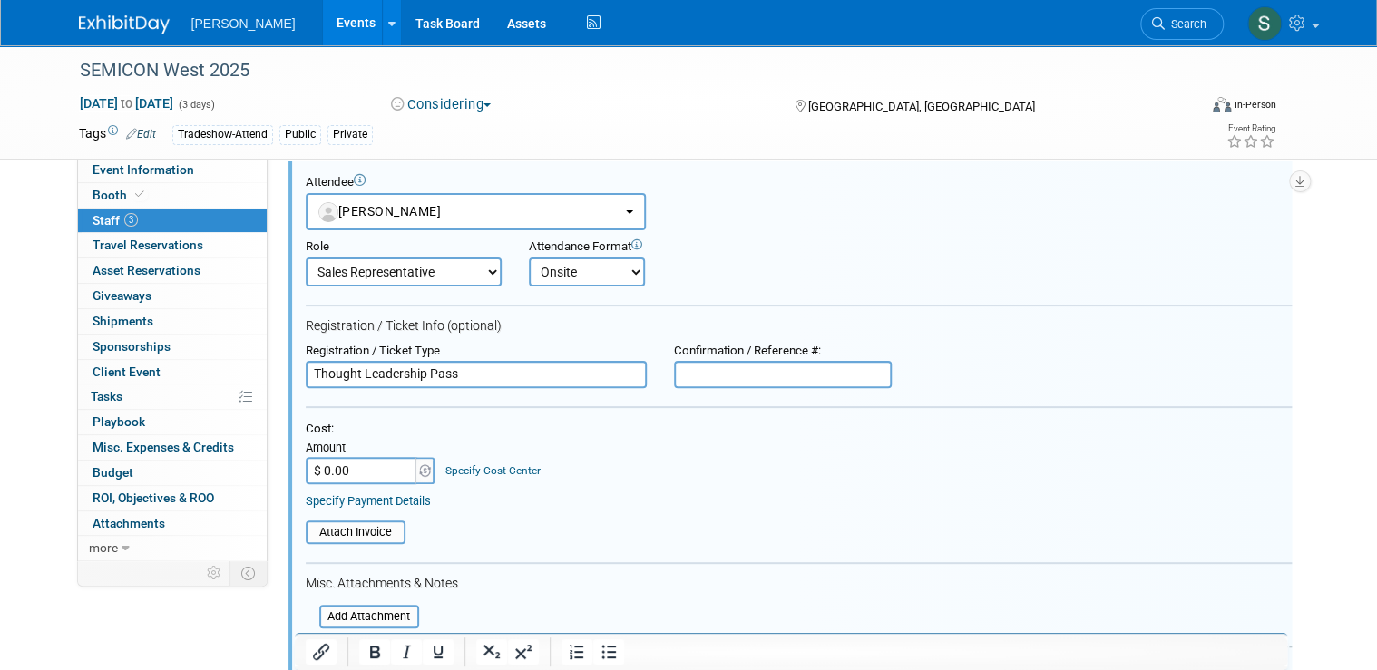
scroll to position [170, 0]
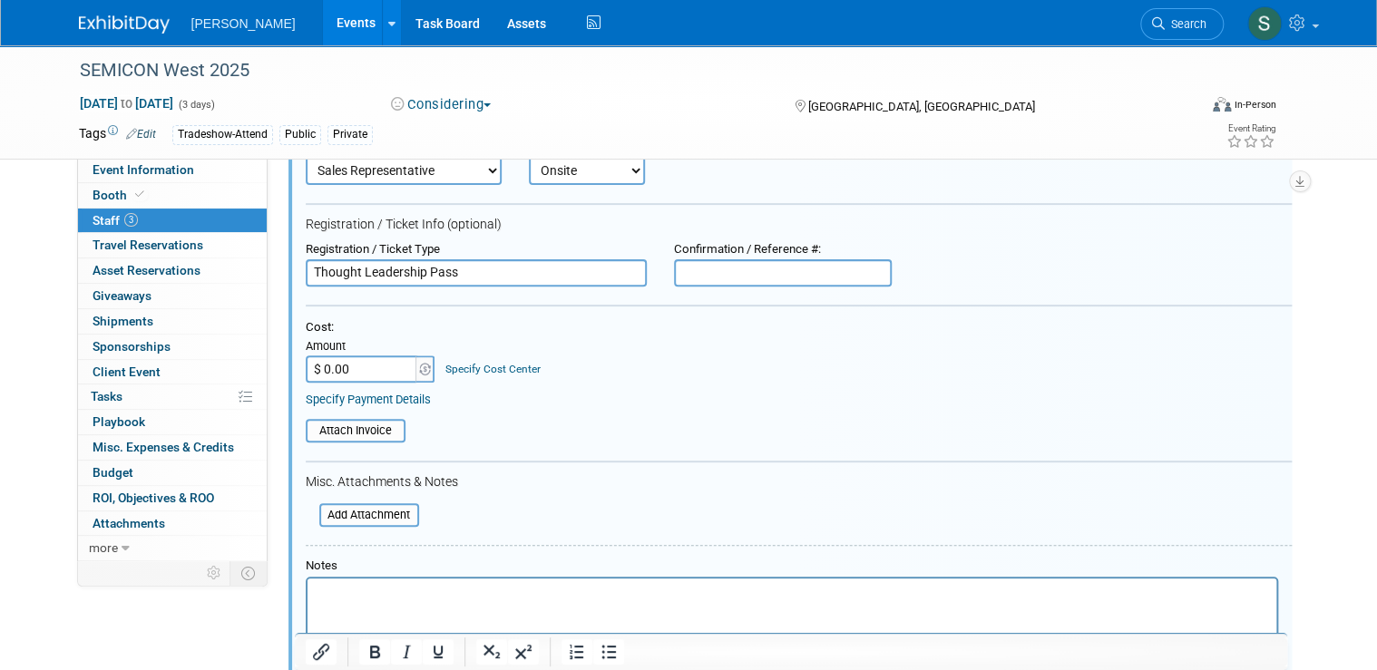
type input "Thought Leadership Pass"
click at [431, 604] on html at bounding box center [791, 591] width 969 height 25
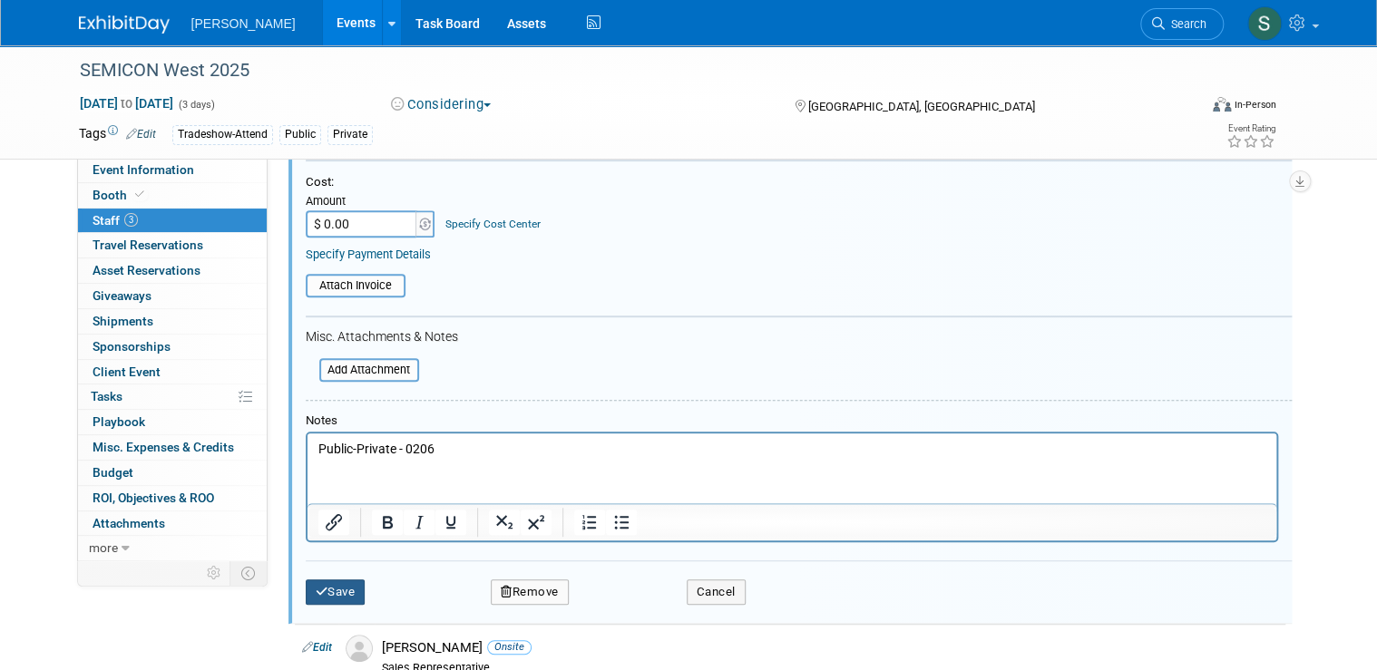
click at [341, 587] on button "Save" at bounding box center [336, 592] width 60 height 25
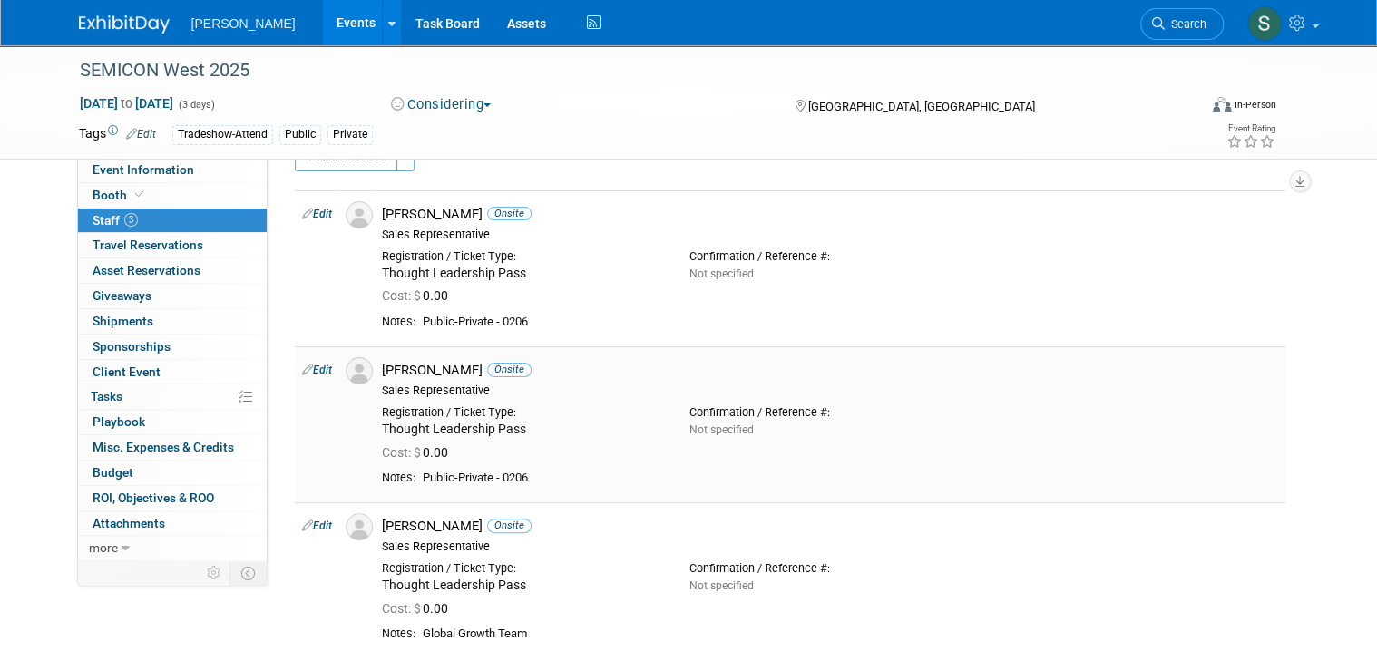
scroll to position [73, 0]
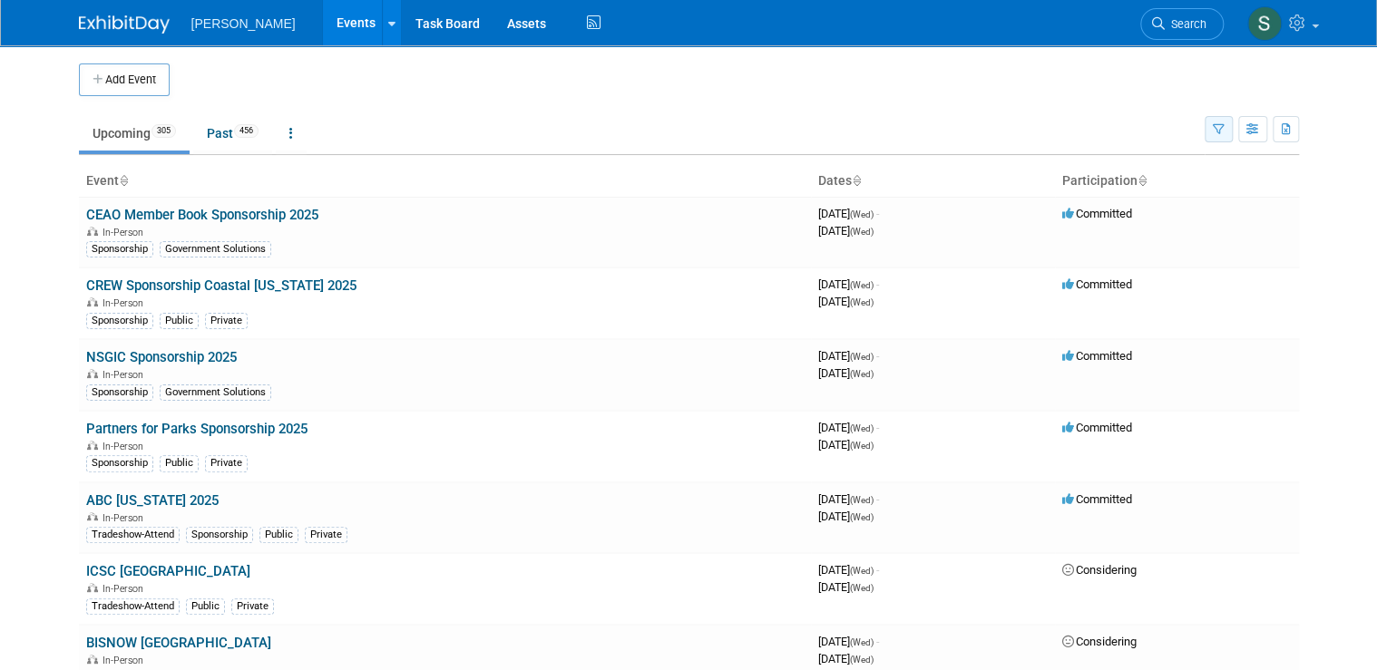
click at [1227, 120] on button "button" at bounding box center [1218, 129] width 28 height 26
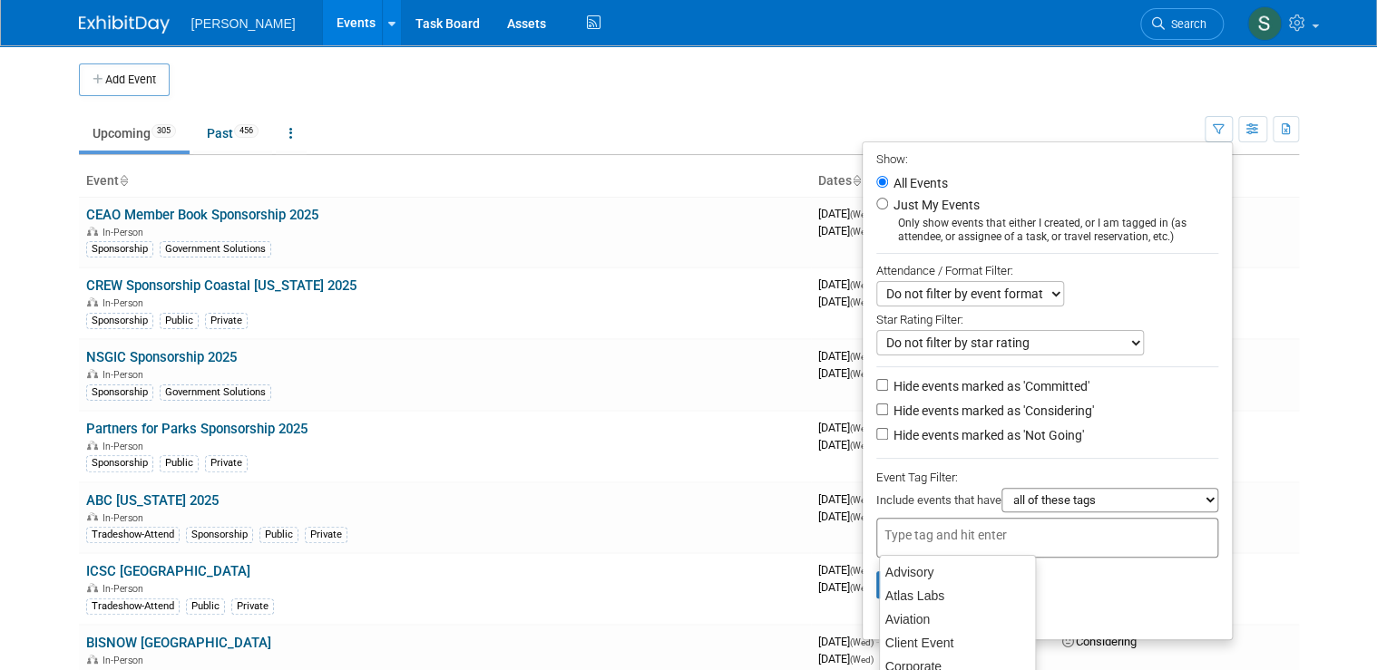
click at [1040, 525] on div at bounding box center [1047, 538] width 342 height 40
click at [961, 615] on div "Federal" at bounding box center [957, 615] width 157 height 25
type input "Federal"
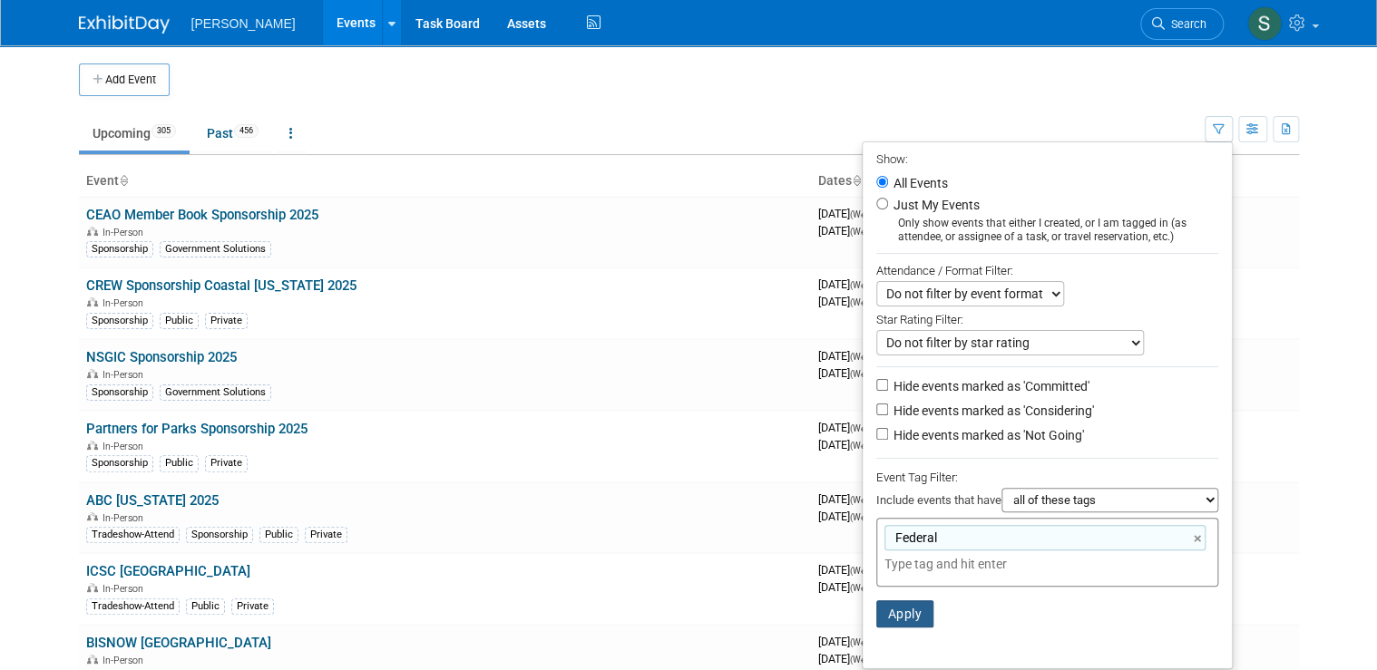
click at [911, 615] on button "Apply" at bounding box center [905, 613] width 58 height 27
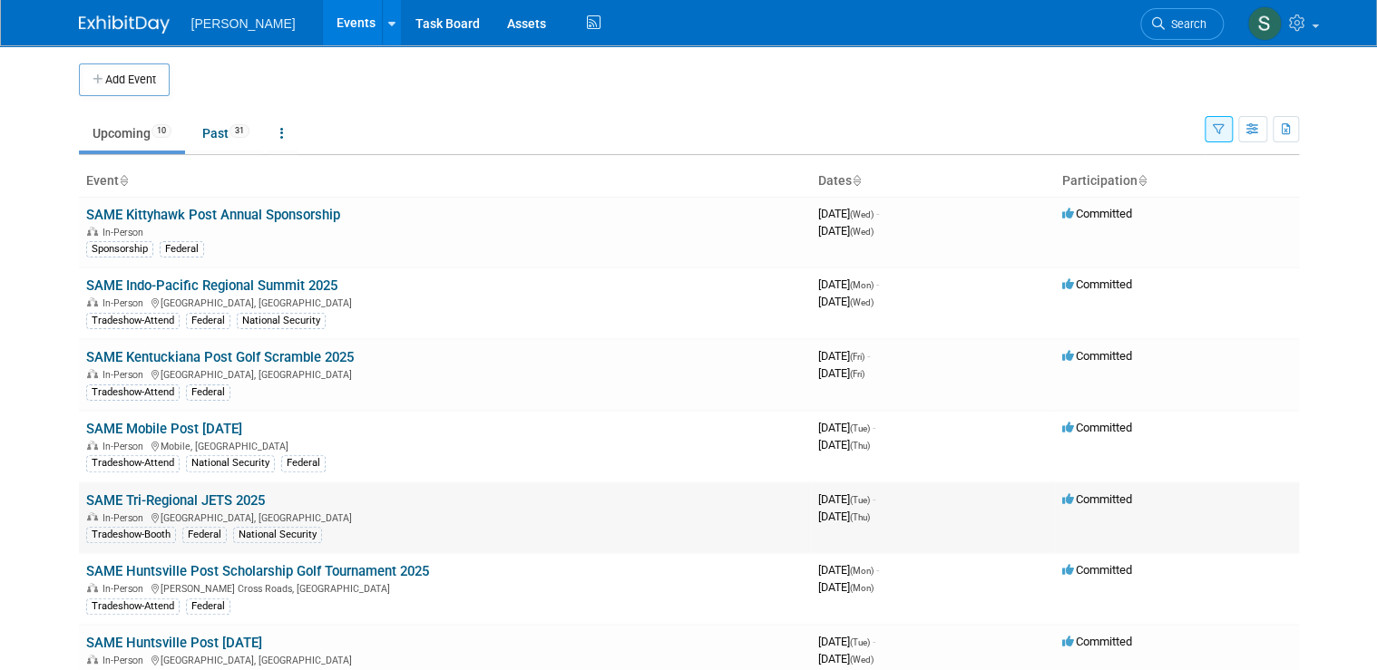
click at [232, 495] on link "SAME Tri-Regional JETS 2025" at bounding box center [175, 500] width 179 height 16
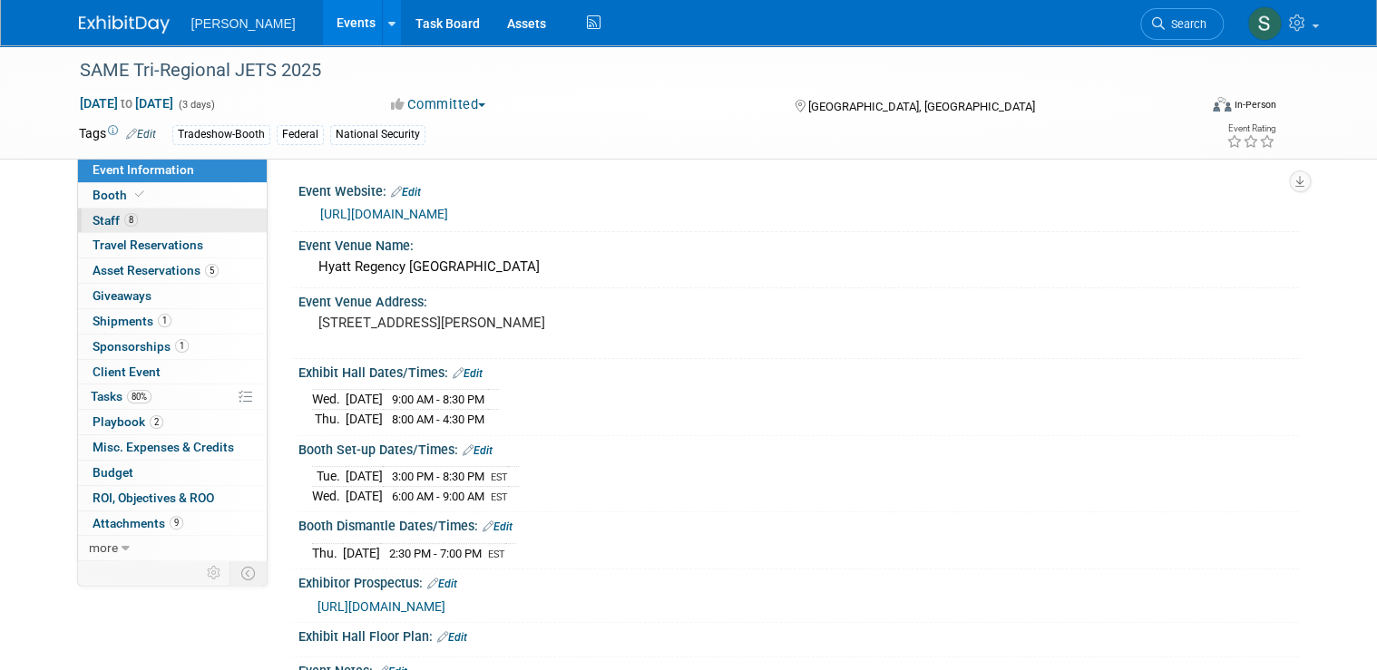
click at [80, 228] on link "8 Staff 8" at bounding box center [172, 221] width 189 height 24
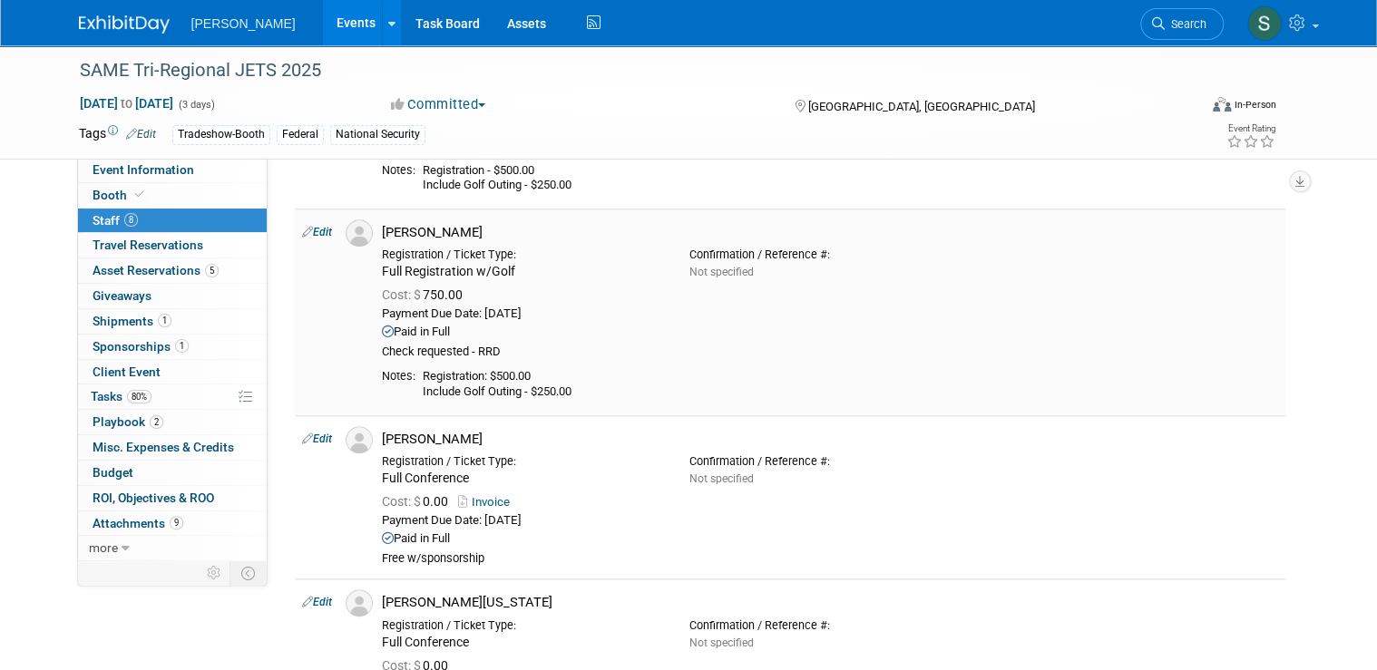
scroll to position [726, 0]
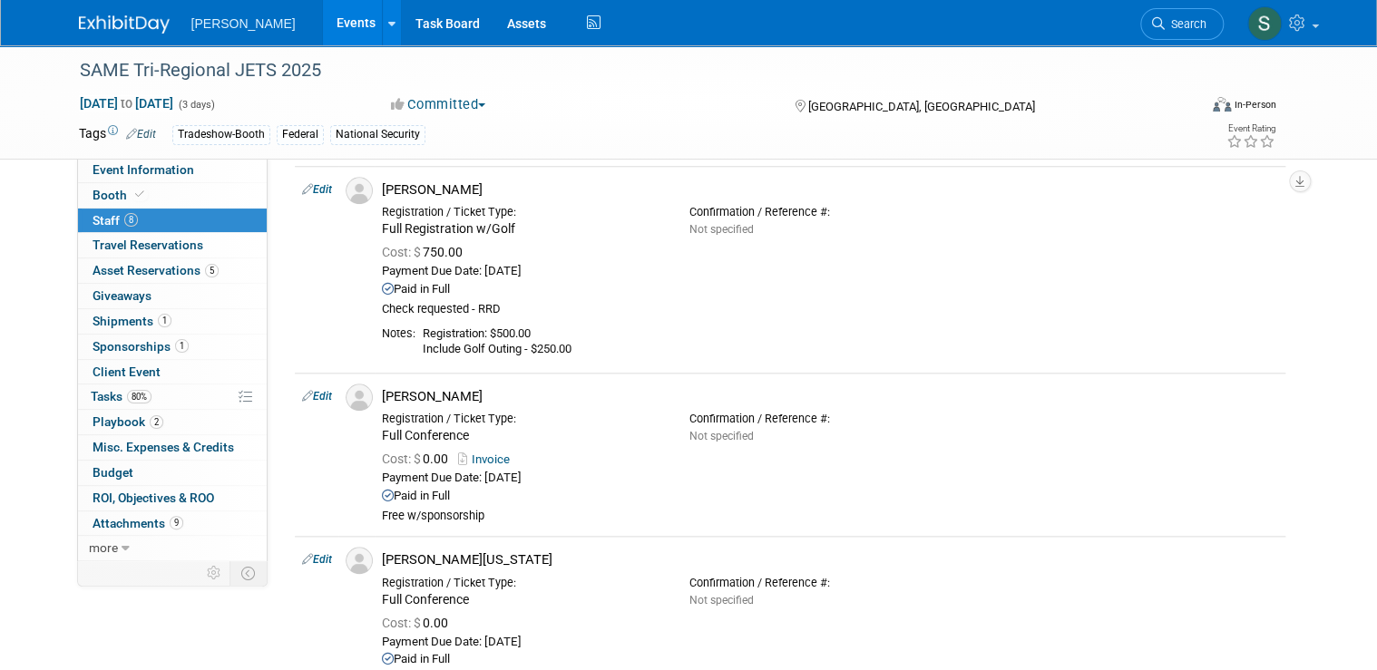
click at [1203, 32] on link "Search" at bounding box center [1181, 24] width 83 height 32
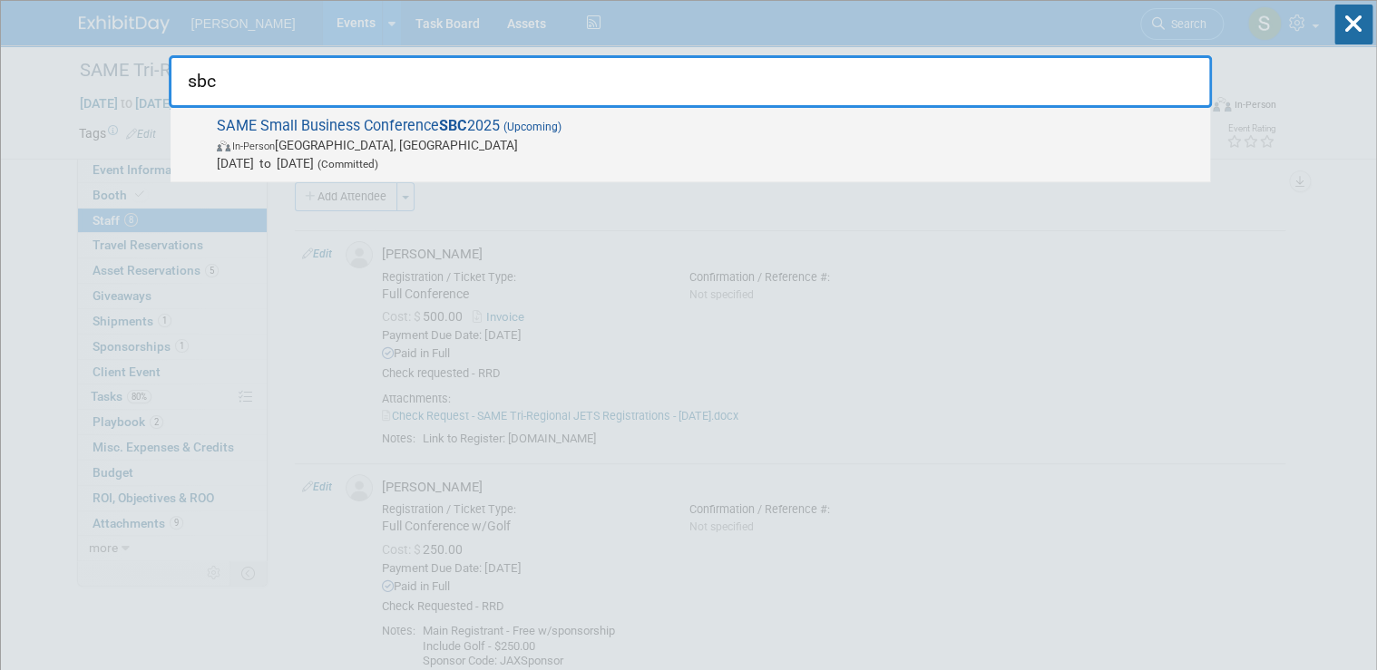
type input "sbc"
click at [346, 152] on span "In-Person Phoenix, AZ" at bounding box center [709, 145] width 984 height 18
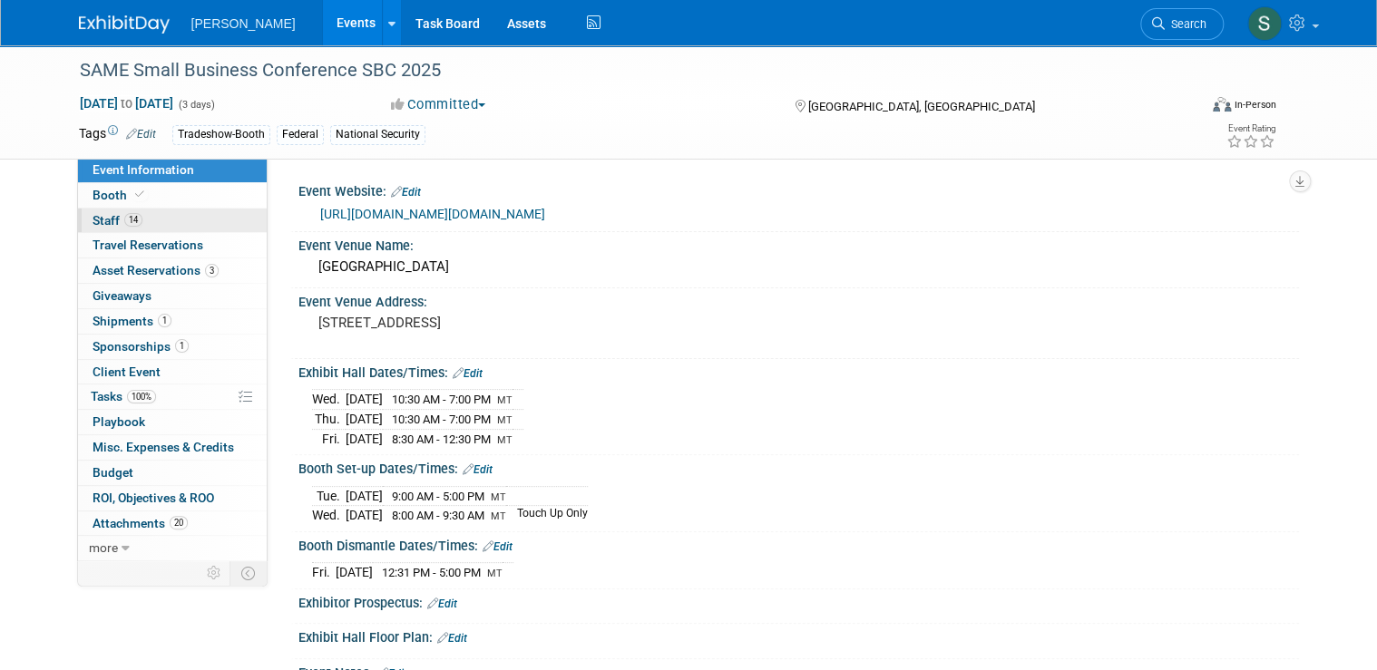
click at [141, 224] on link "14 Staff 14" at bounding box center [172, 221] width 189 height 24
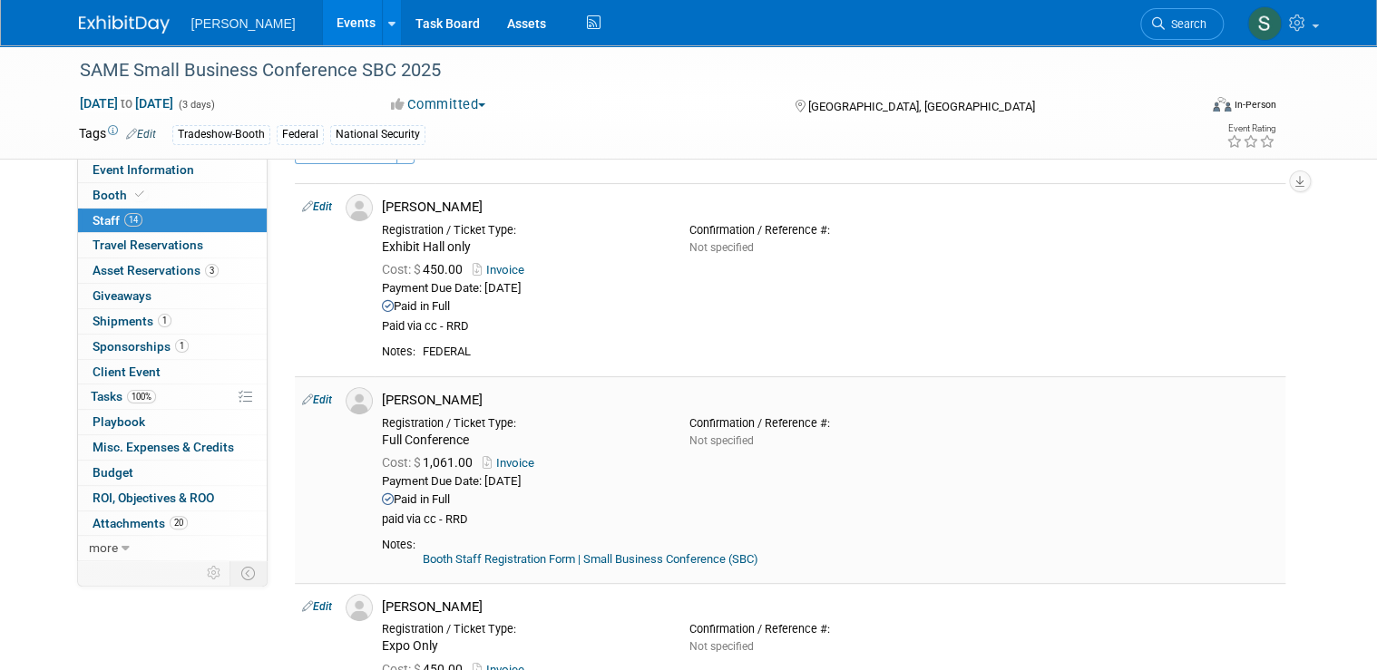
scroll to position [73, 0]
